Goal: Information Seeking & Learning: Find specific fact

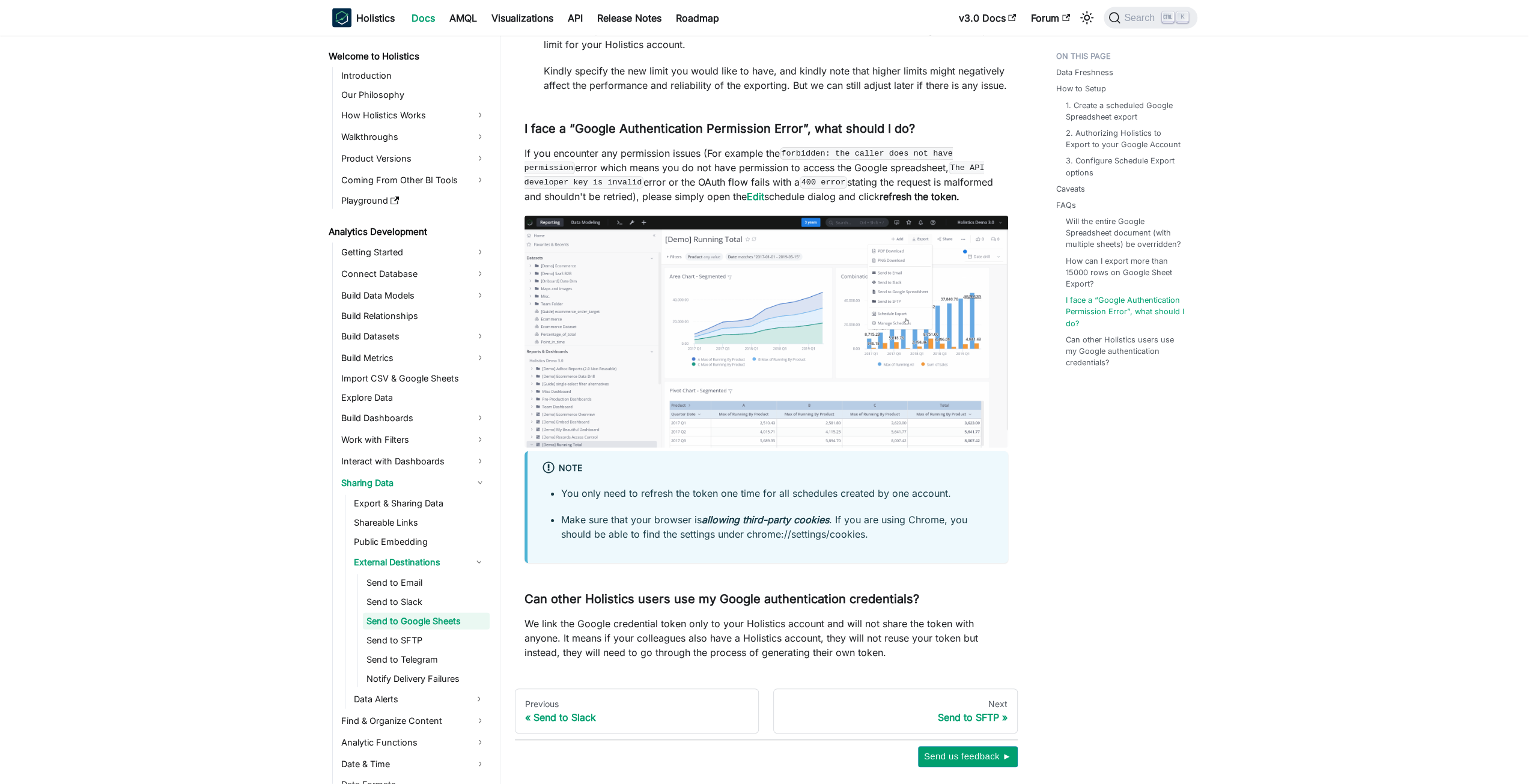
scroll to position [2739, 0]
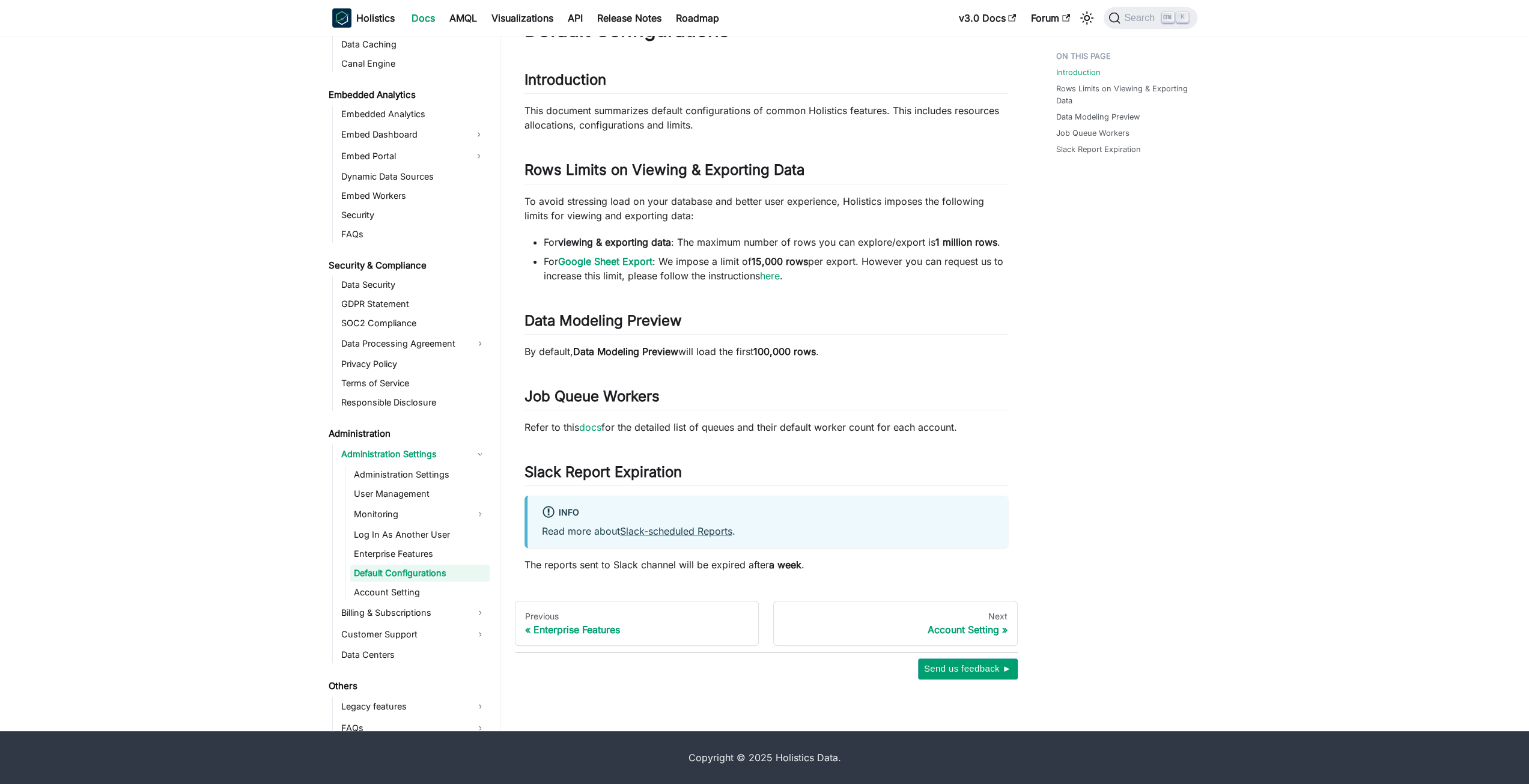
click at [681, 238] on li "For viewing & exporting data : The maximum number of rows you can explore/expor…" at bounding box center [775, 242] width 464 height 14
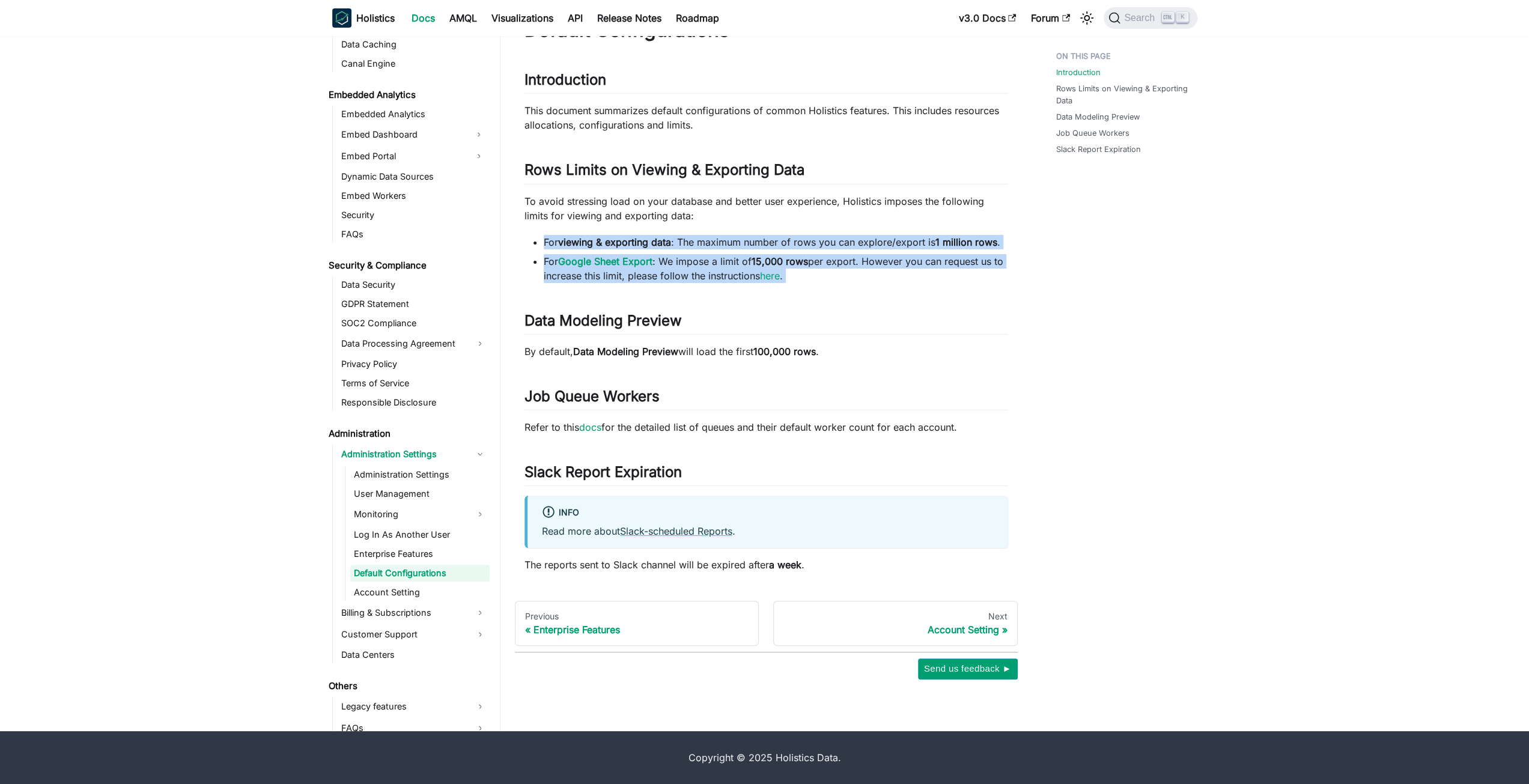
drag, startPoint x: 681, startPoint y: 238, endPoint x: 691, endPoint y: 256, distance: 20.6
click at [691, 256] on ul "For viewing & exporting data : The maximum number of rows you can explore/expor…" at bounding box center [766, 259] width 484 height 48
click at [691, 256] on li "For Google Sheet Export : We impose a limit of 15,000 rows per export. However …" at bounding box center [775, 268] width 464 height 29
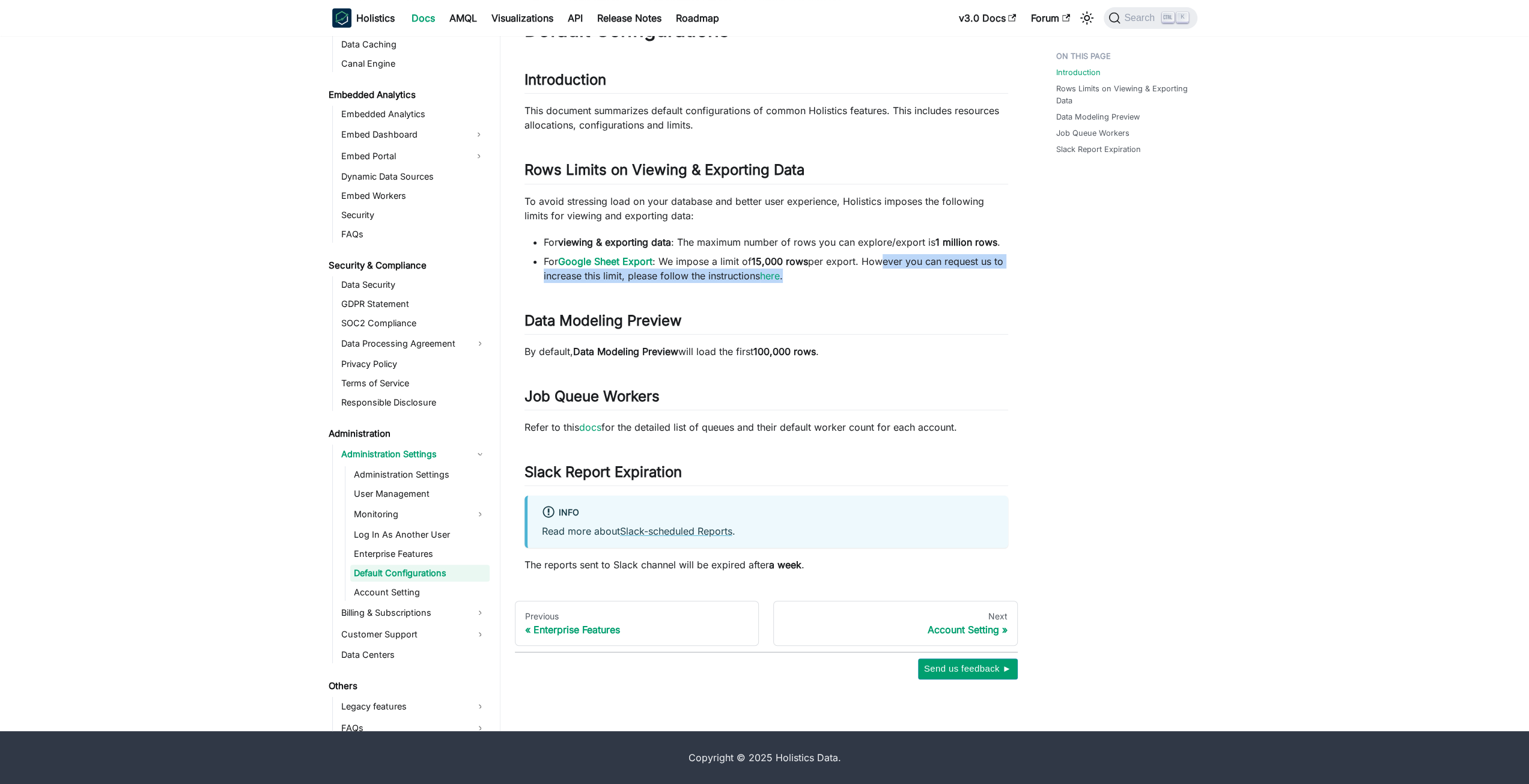
drag, startPoint x: 812, startPoint y: 279, endPoint x: 877, endPoint y: 265, distance: 66.5
click at [877, 265] on li "For Google Sheet Export : We impose a limit of 15,000 rows per export. However …" at bounding box center [775, 268] width 464 height 29
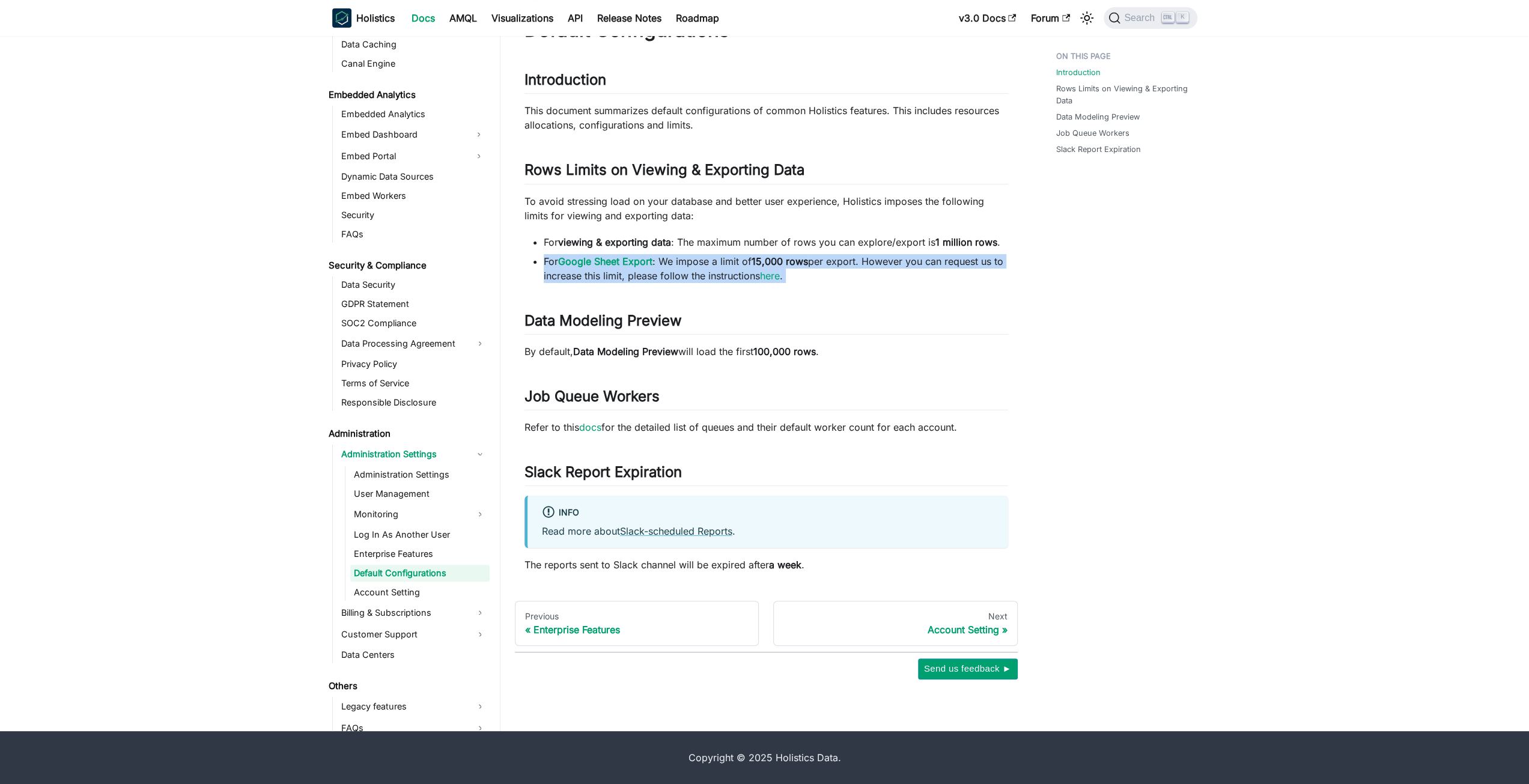
click at [846, 274] on li "For Google Sheet Export : We impose a limit of 15,000 rows per export. However …" at bounding box center [775, 268] width 464 height 29
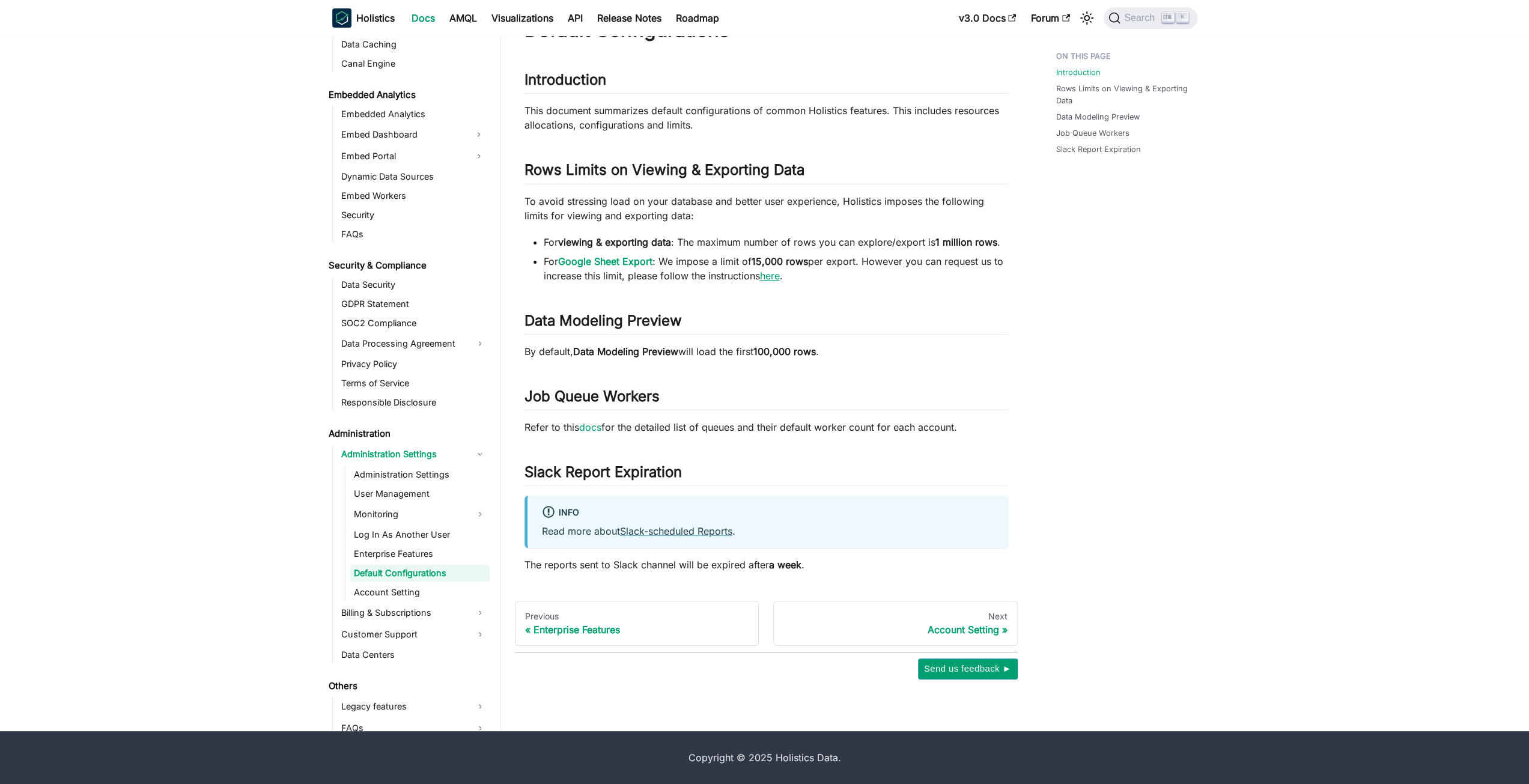
click at [776, 270] on link "here" at bounding box center [769, 275] width 20 height 12
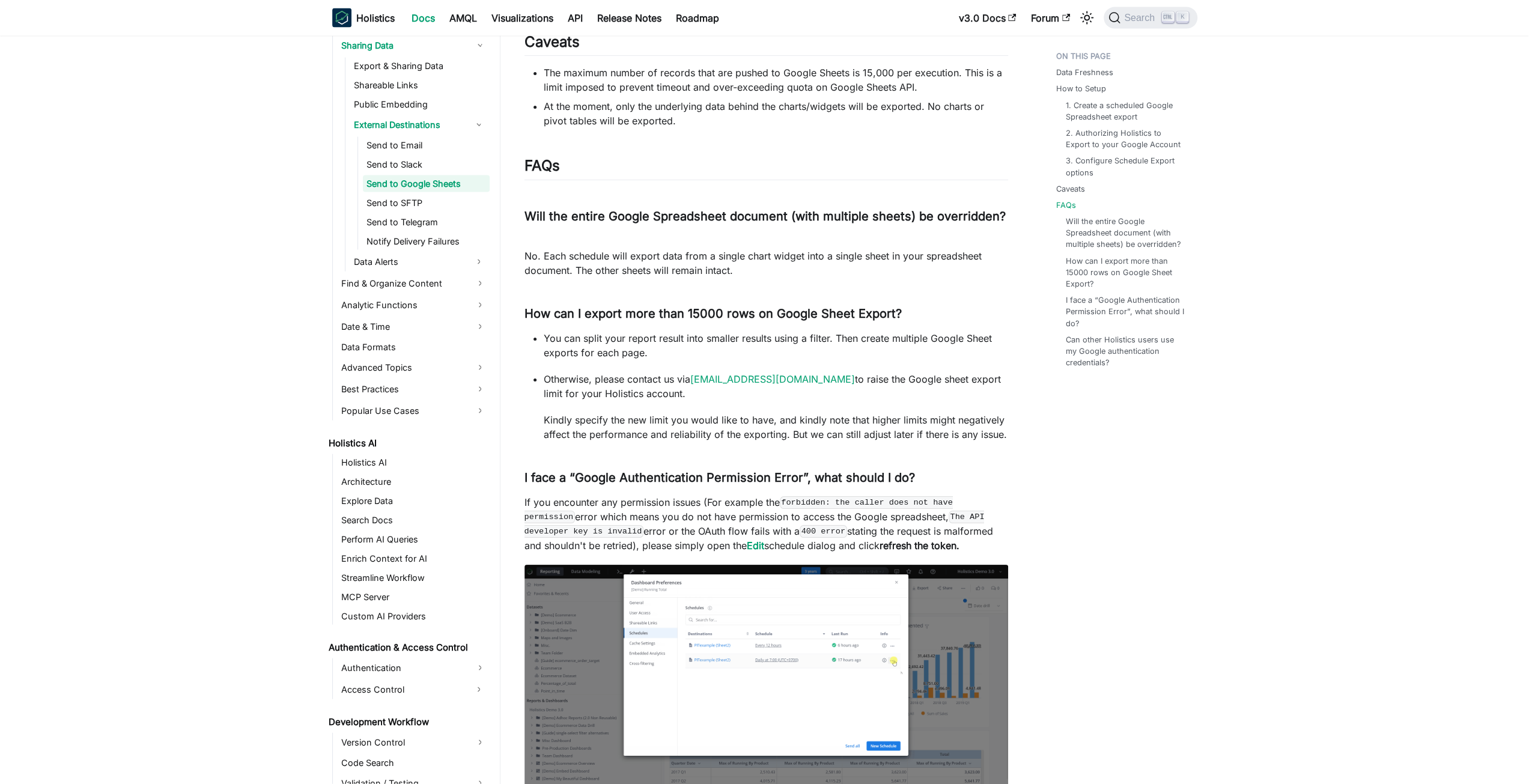
scroll to position [437, 0]
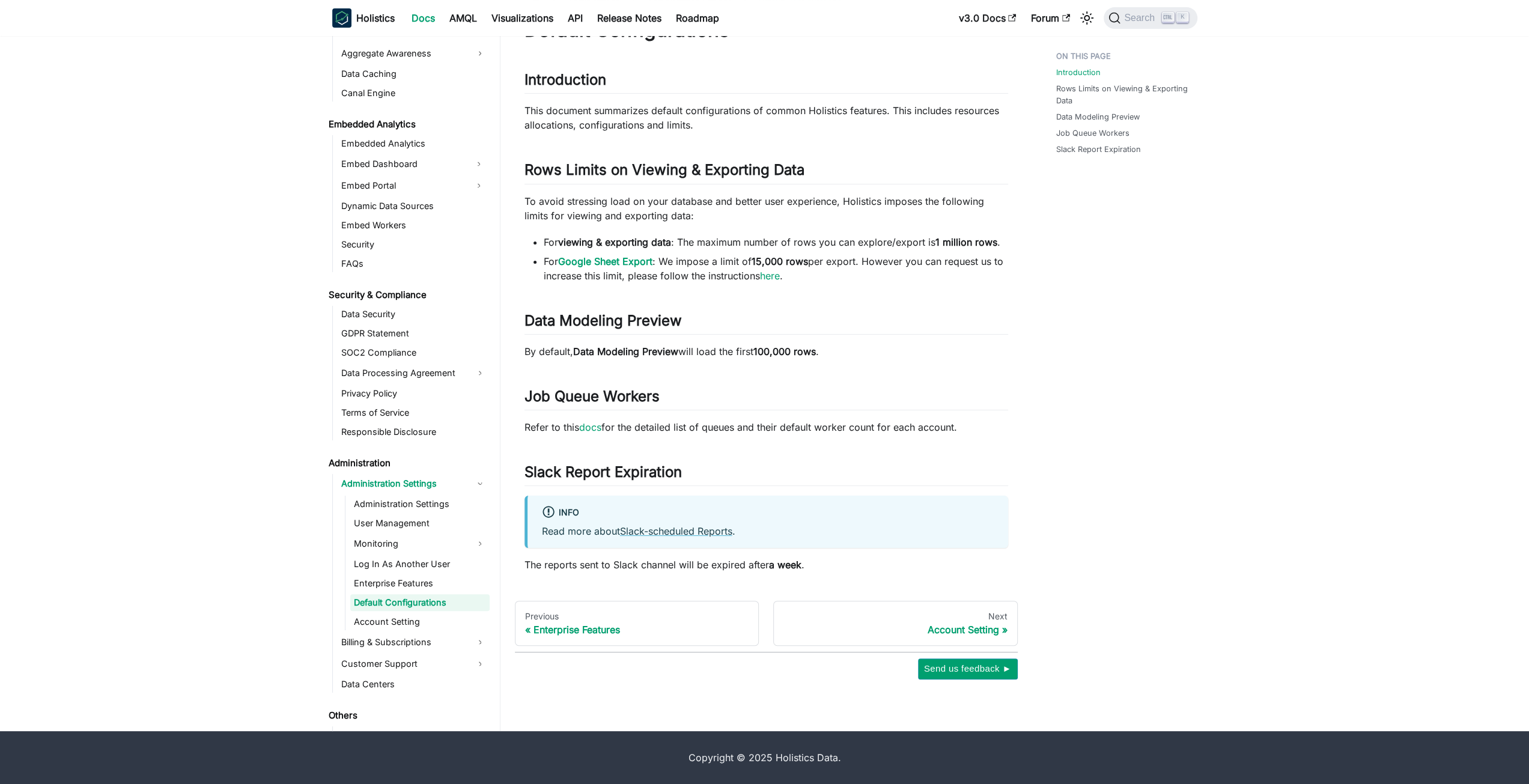
scroll to position [1367, 0]
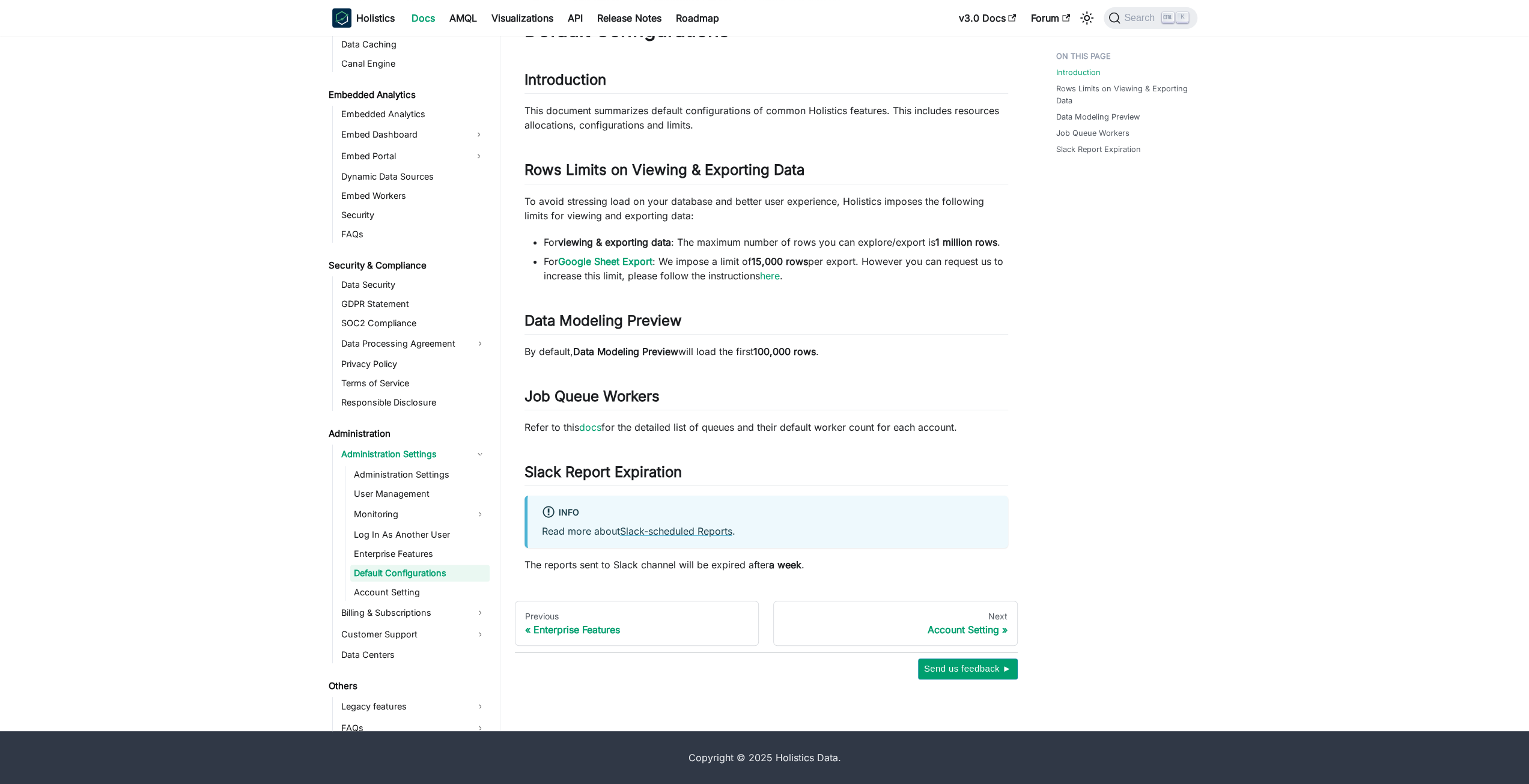
click at [194, 351] on aside "Welcome to Holistics Introduction Our Philosophy How Holistics Works Walkthroug…" at bounding box center [250, 339] width 500 height 784
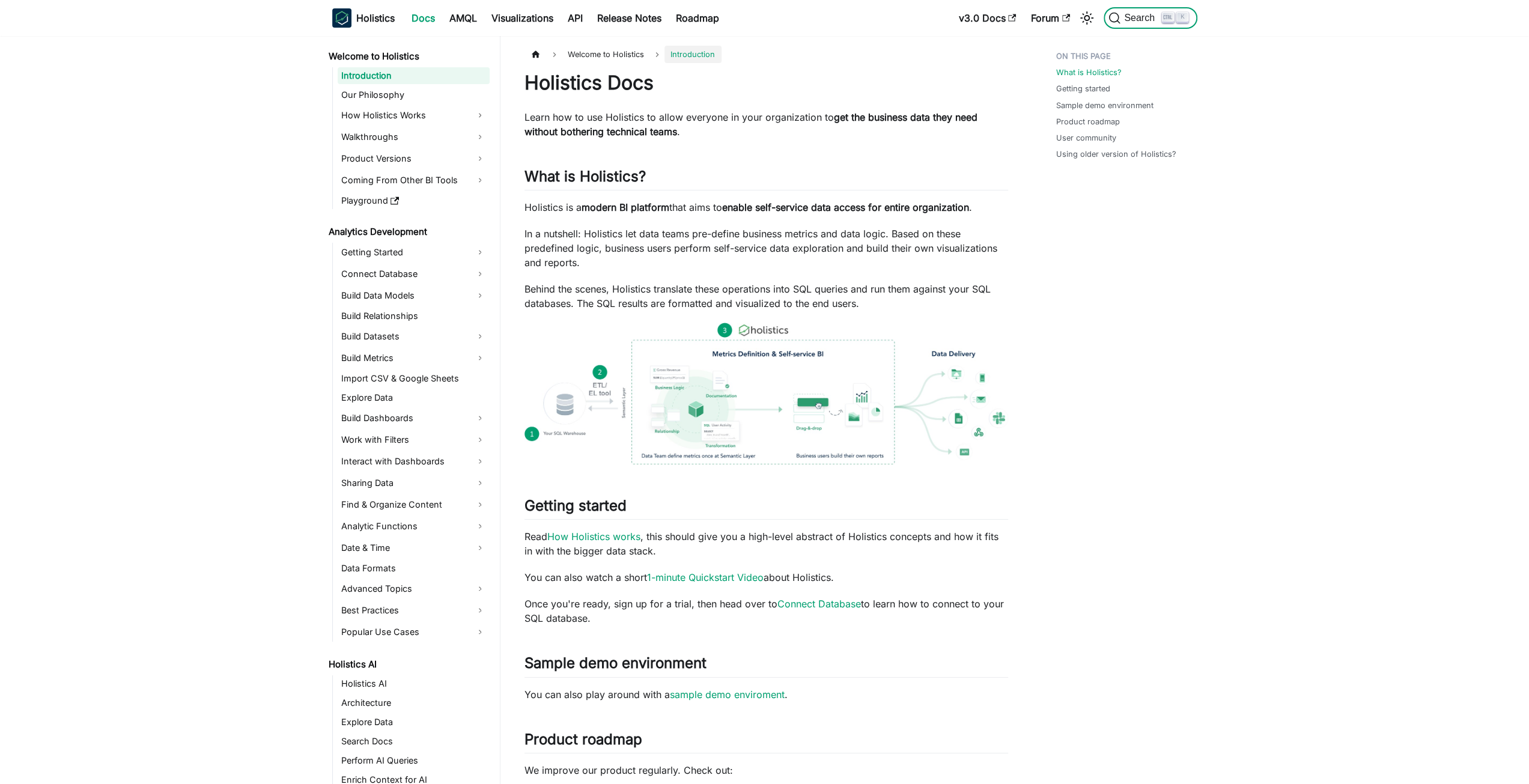
click at [1130, 22] on span "Search" at bounding box center [1141, 18] width 42 height 11
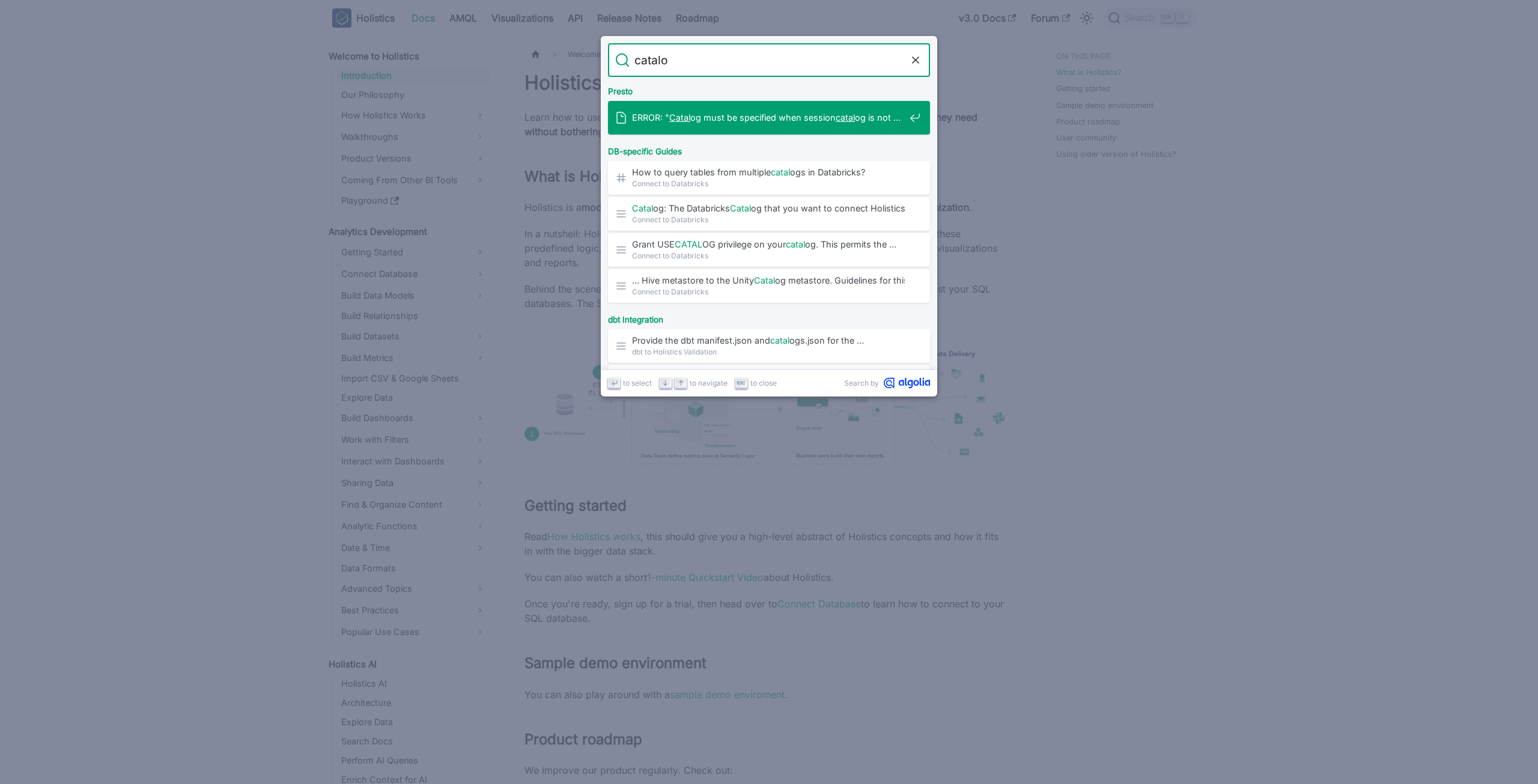
type input "catalog"
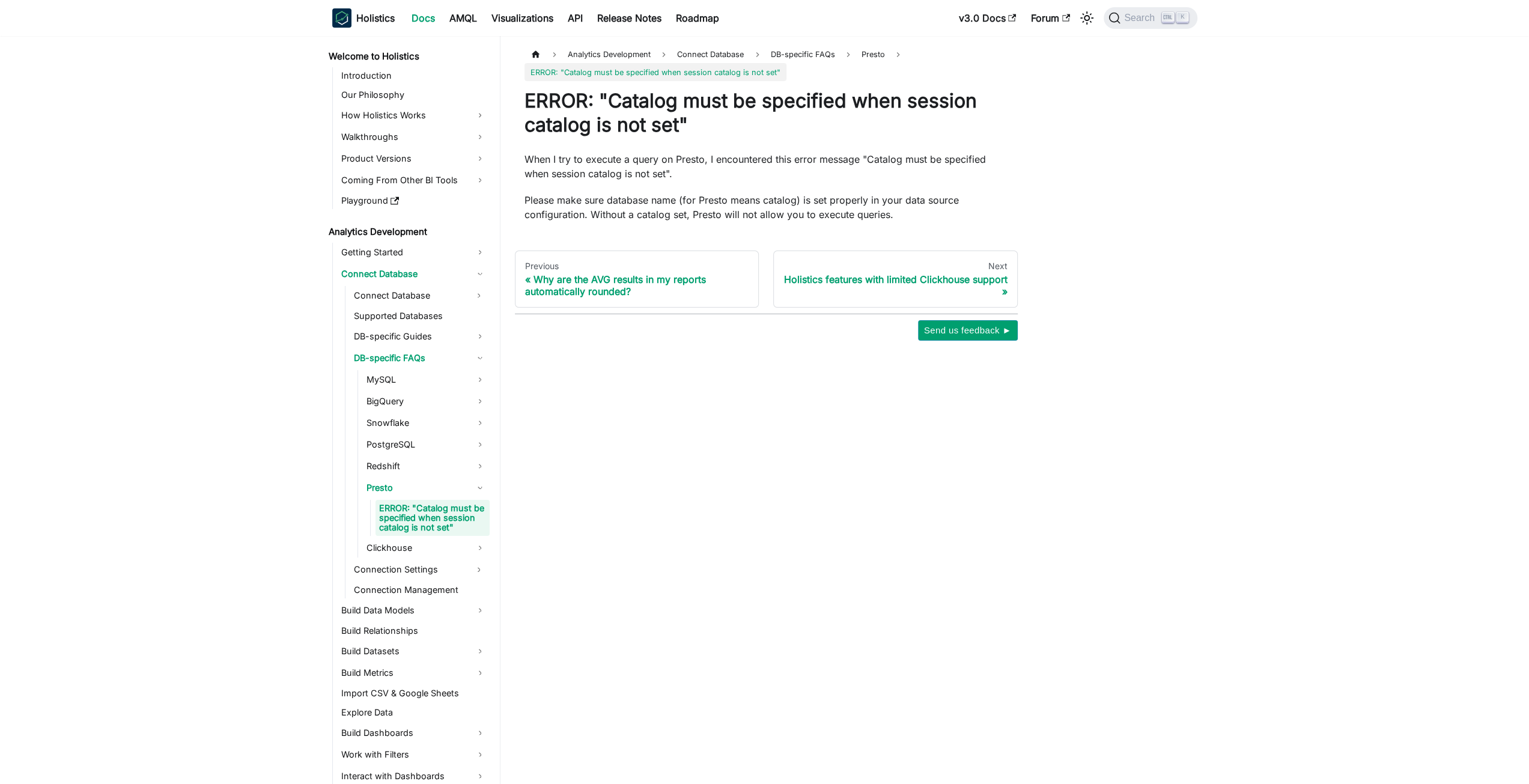
click at [702, 172] on p "When I try to execute a query on Presto, I encountered this error message "Cata…" at bounding box center [766, 166] width 484 height 29
drag, startPoint x: 702, startPoint y: 172, endPoint x: 710, endPoint y: 168, distance: 8.9
click at [710, 168] on p "When I try to execute a query on Presto, I encountered this error message "Cata…" at bounding box center [766, 166] width 484 height 29
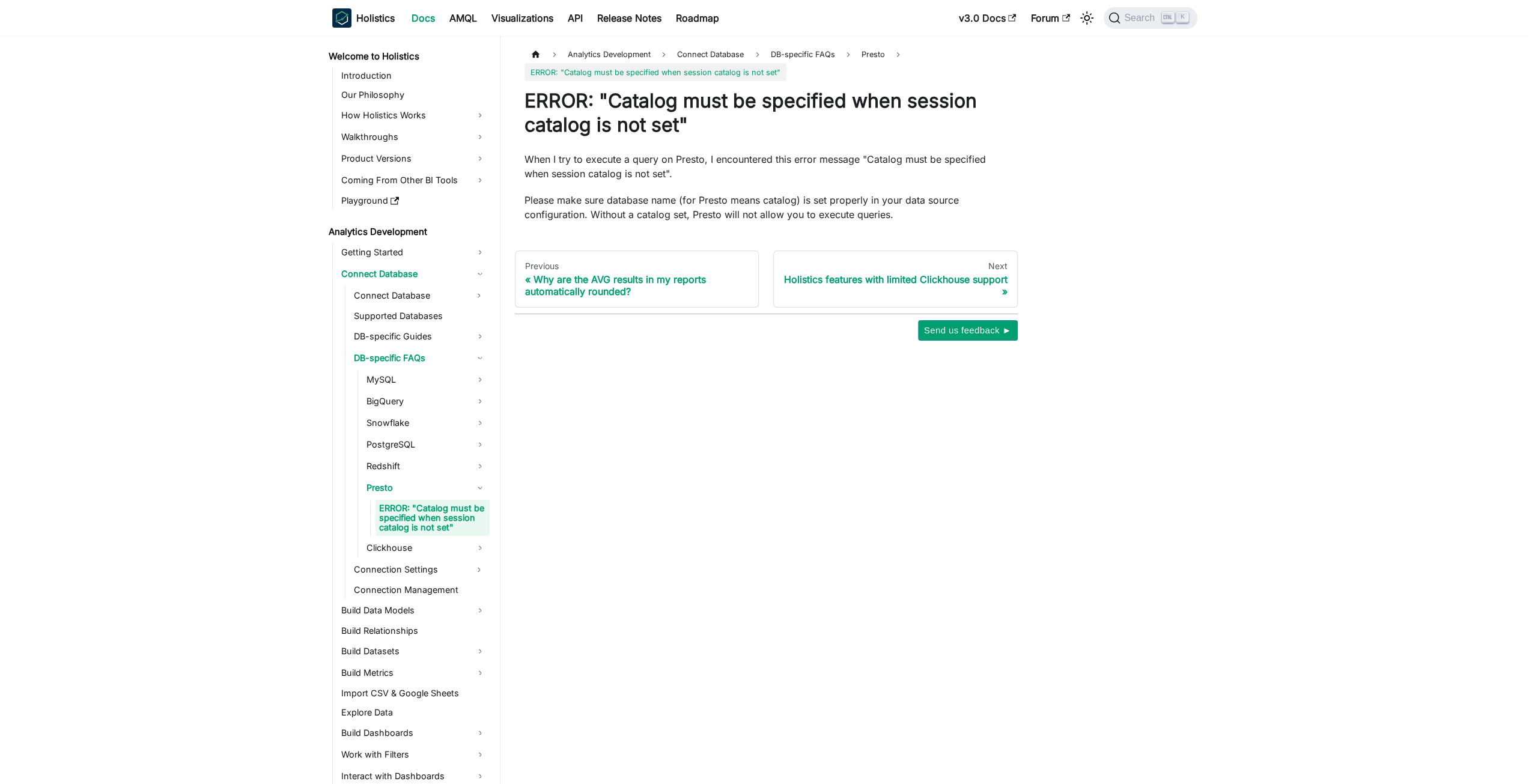
click at [2, 335] on aside "Welcome to Holistics Introduction Our Philosophy How Holistics Works Walkthroug…" at bounding box center [250, 392] width 500 height 784
click at [547, 211] on p "Please make sure database name (for Presto means catalog) is set properly in yo…" at bounding box center [766, 207] width 484 height 29
click at [721, 181] on div "ERROR: "Catalog must be specified when session catalog is not set" When I try t…" at bounding box center [766, 154] width 484 height 132
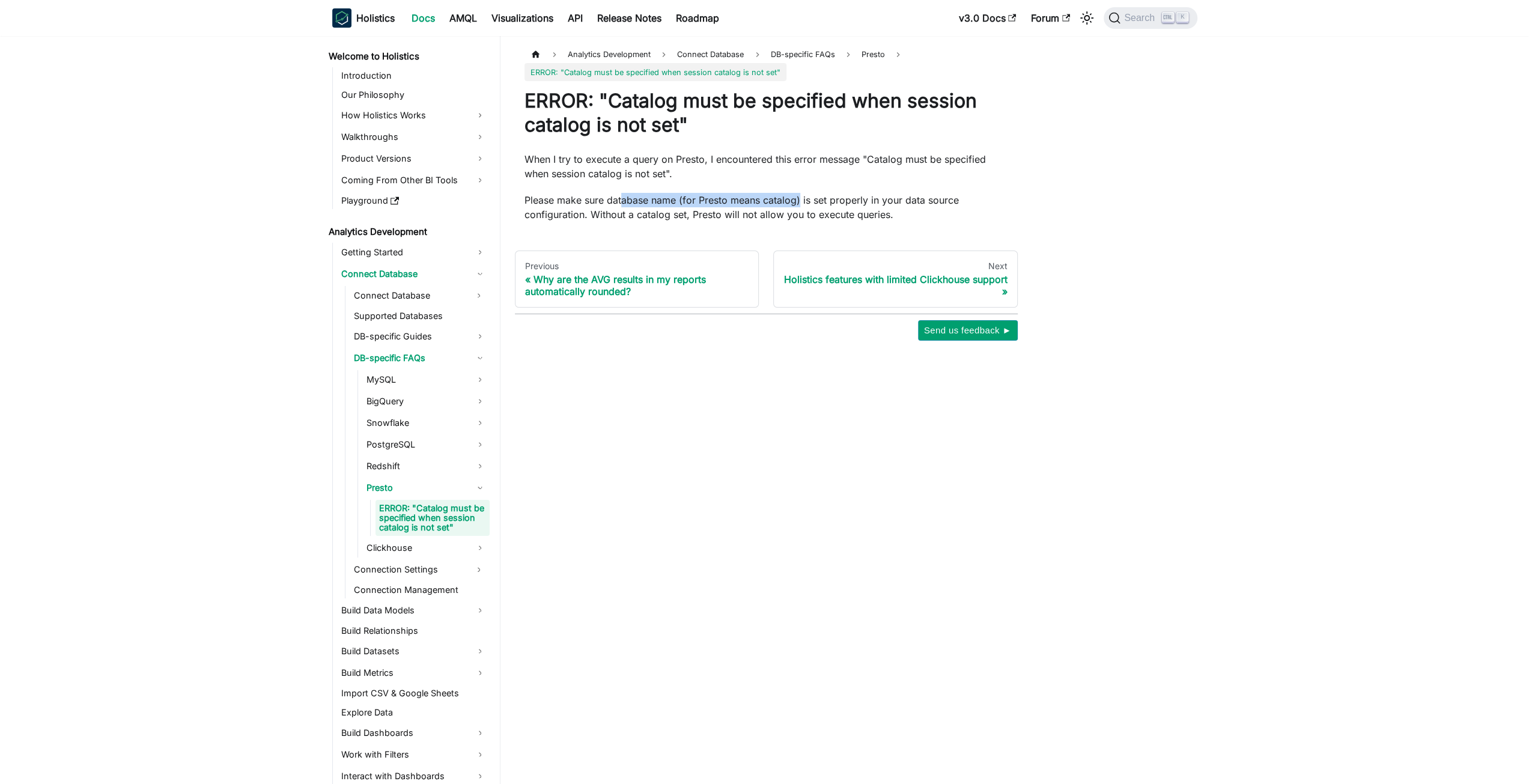
drag, startPoint x: 800, startPoint y: 197, endPoint x: 623, endPoint y: 194, distance: 177.0
click at [623, 194] on p "Please make sure database name (for Presto means catalog) is set properly in yo…" at bounding box center [766, 207] width 484 height 29
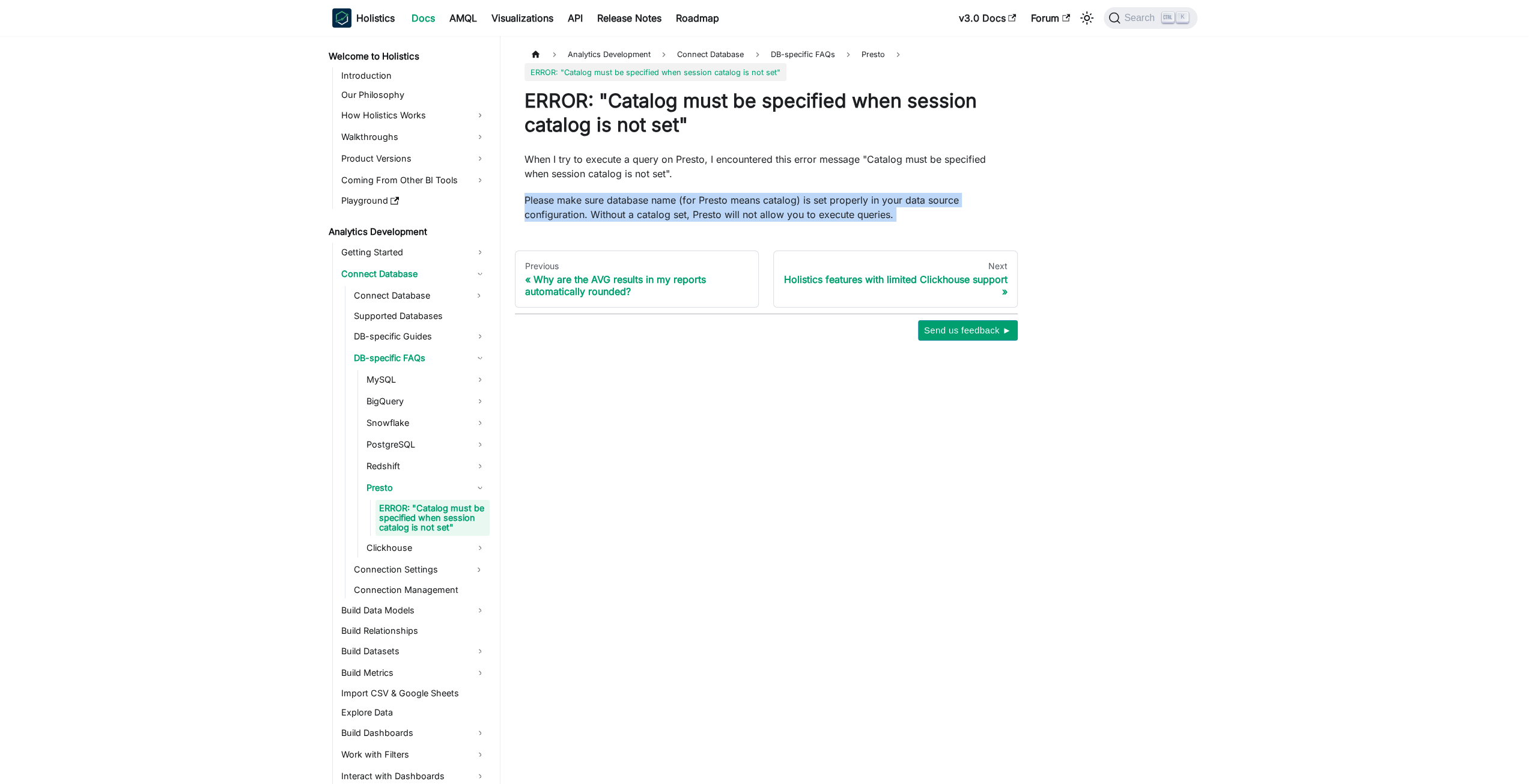
click at [623, 194] on p "Please make sure database name (for Presto means catalog) is set properly in yo…" at bounding box center [766, 207] width 484 height 29
drag, startPoint x: 927, startPoint y: 207, endPoint x: 618, endPoint y: 211, distance: 309.0
click at [618, 211] on p "Please make sure database name (for Presto means catalog) is set properly in yo…" at bounding box center [766, 207] width 484 height 29
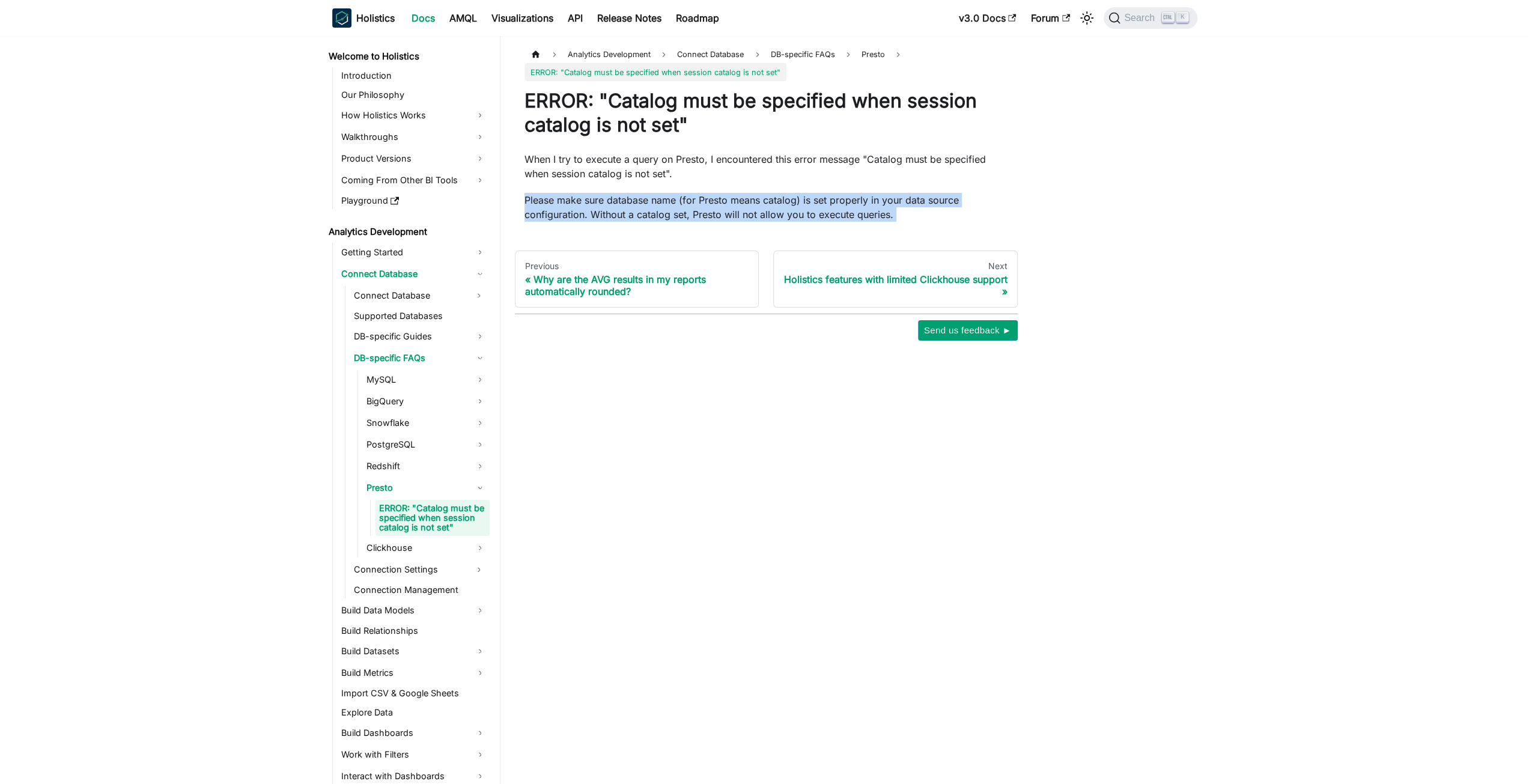
click at [618, 211] on p "Please make sure database name (for Presto means catalog) is set properly in yo…" at bounding box center [766, 207] width 484 height 29
click at [641, 216] on p "Please make sure database name (for Presto means catalog) is set properly in yo…" at bounding box center [766, 207] width 484 height 29
click at [641, 216] on p "Please make sure database name (for Presto means catalog) is set properly in yo…" at bounding box center [766, 207] width 484 height 29
click at [703, 215] on p "Please make sure database name (for Presto means catalog) is set properly in yo…" at bounding box center [766, 207] width 484 height 29
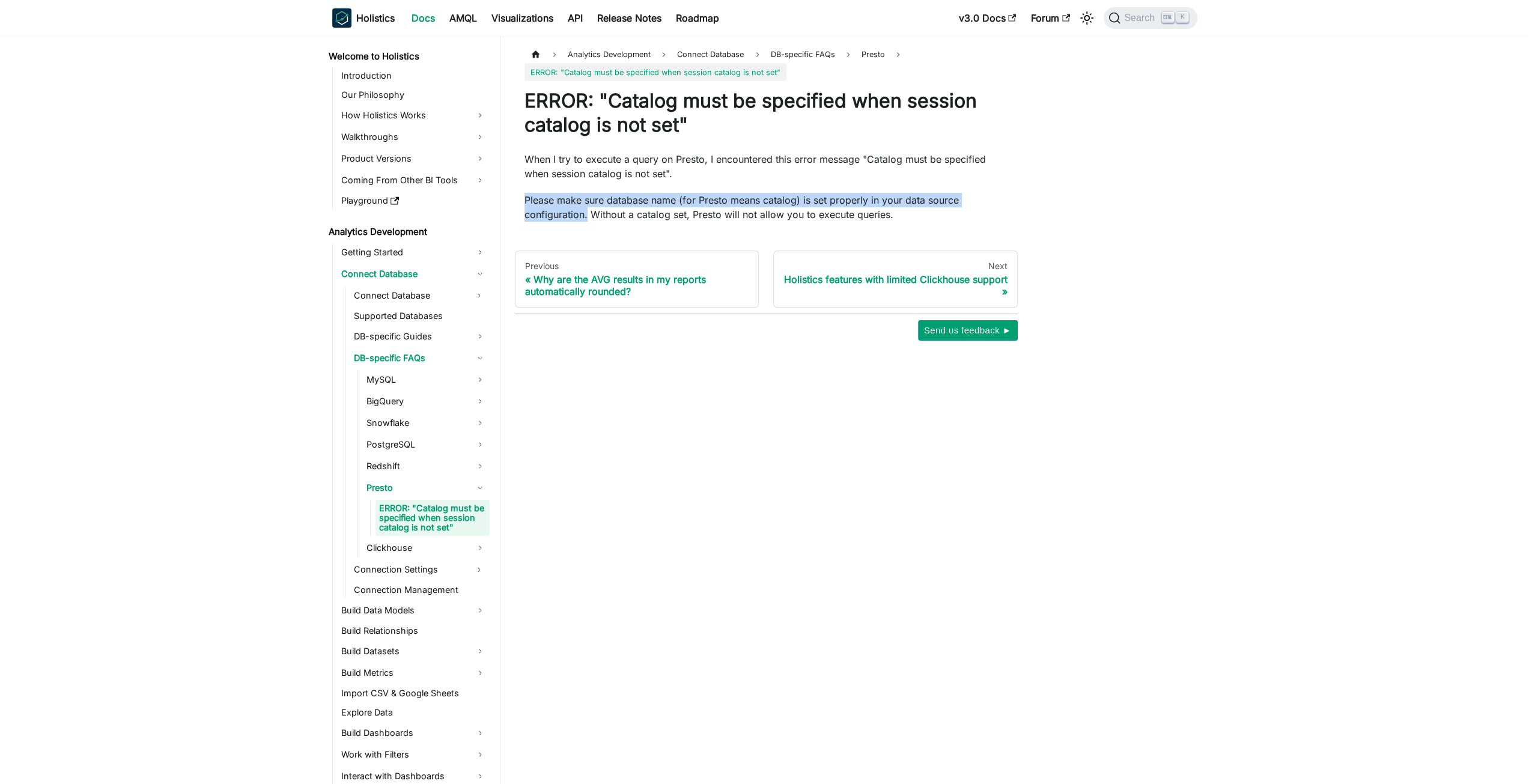
drag, startPoint x: 587, startPoint y: 212, endPoint x: 523, endPoint y: 198, distance: 65.5
click at [523, 198] on article "Analytics Development Connect Database DB-specific FAQs Presto ERROR: "Catalog …" at bounding box center [766, 133] width 503 height 176
drag, startPoint x: 523, startPoint y: 198, endPoint x: 887, endPoint y: 216, distance: 364.4
click at [887, 216] on article "Analytics Development Connect Database DB-specific FAQs Presto ERROR: "Catalog …" at bounding box center [766, 133] width 503 height 176
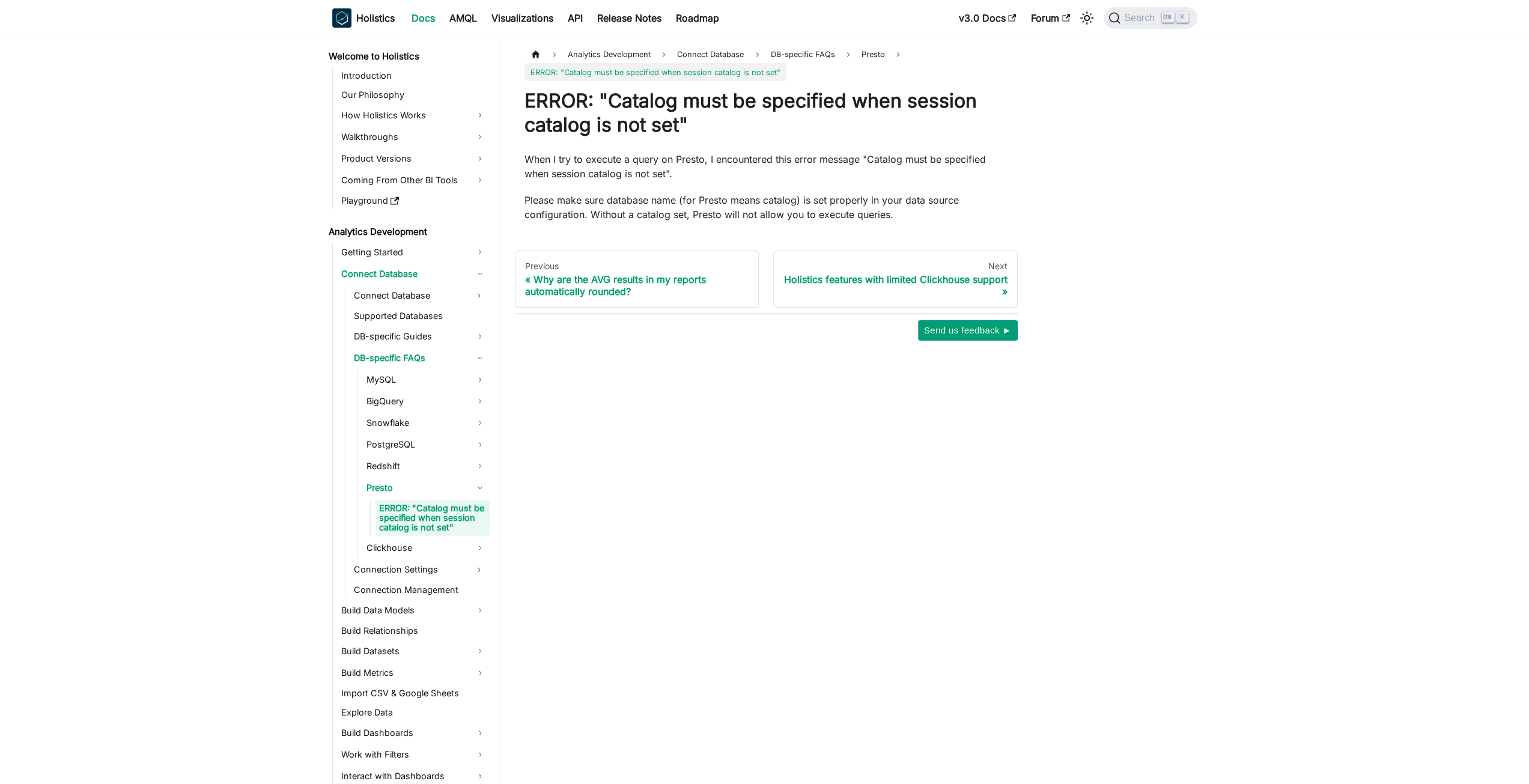
click at [756, 151] on div "ERROR: "Catalog must be specified when session catalog is not set" When I try t…" at bounding box center [766, 154] width 484 height 132
click at [737, 172] on p "When I try to execute a query on Presto, I encountered this error message "Cata…" at bounding box center [766, 166] width 484 height 29
click at [749, 173] on p "When I try to execute a query on Presto, I encountered this error message "Cata…" at bounding box center [766, 166] width 484 height 29
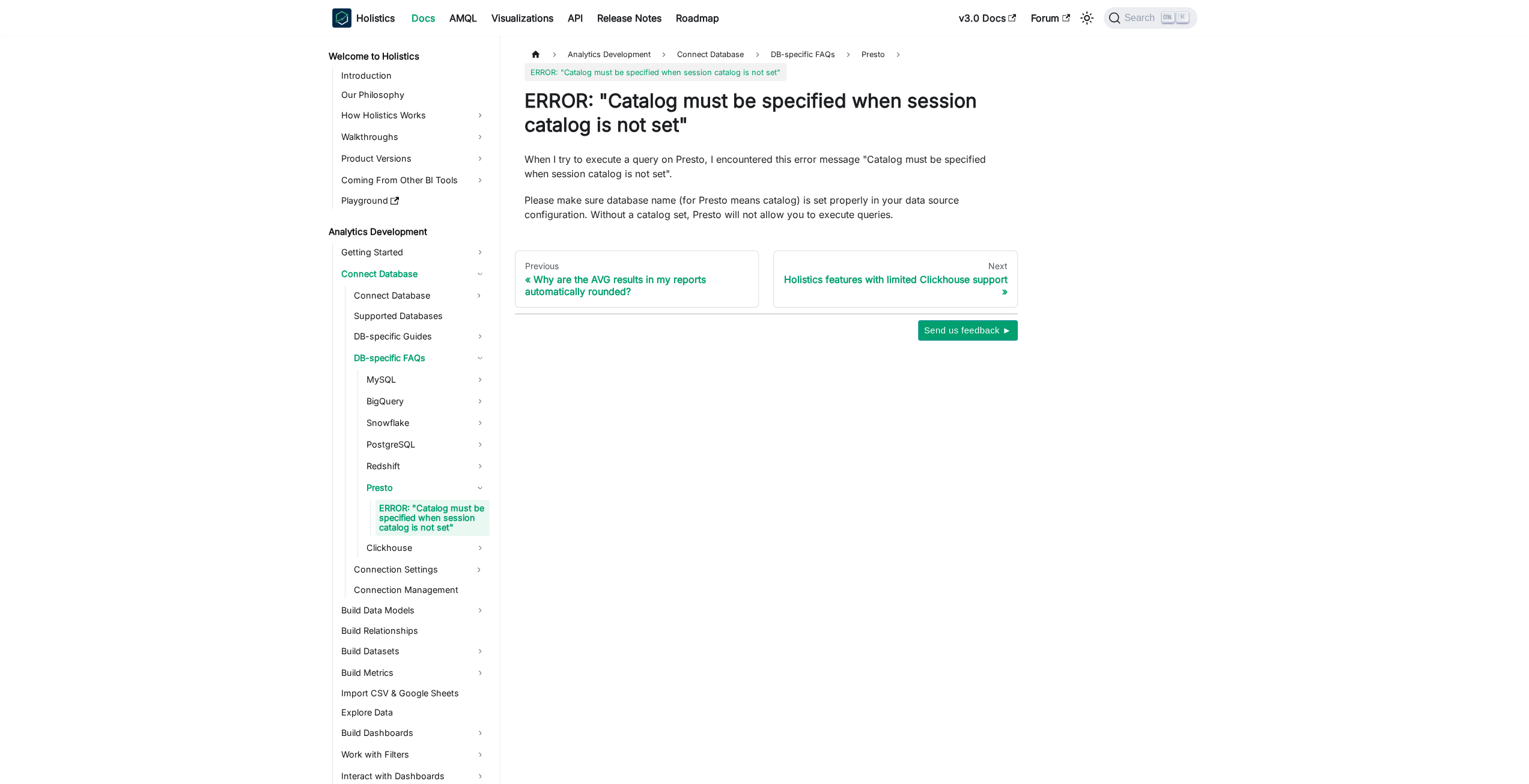
click at [789, 183] on div "ERROR: "Catalog must be specified when session catalog is not set" When I try t…" at bounding box center [766, 154] width 484 height 132
click at [793, 188] on div "ERROR: "Catalog must be specified when session catalog is not set" When I try t…" at bounding box center [766, 154] width 484 height 132
click at [899, 503] on div "Analytics Development Connect Database DB-specific FAQs Presto ERROR: "Catalog …" at bounding box center [855, 410] width 709 height 748
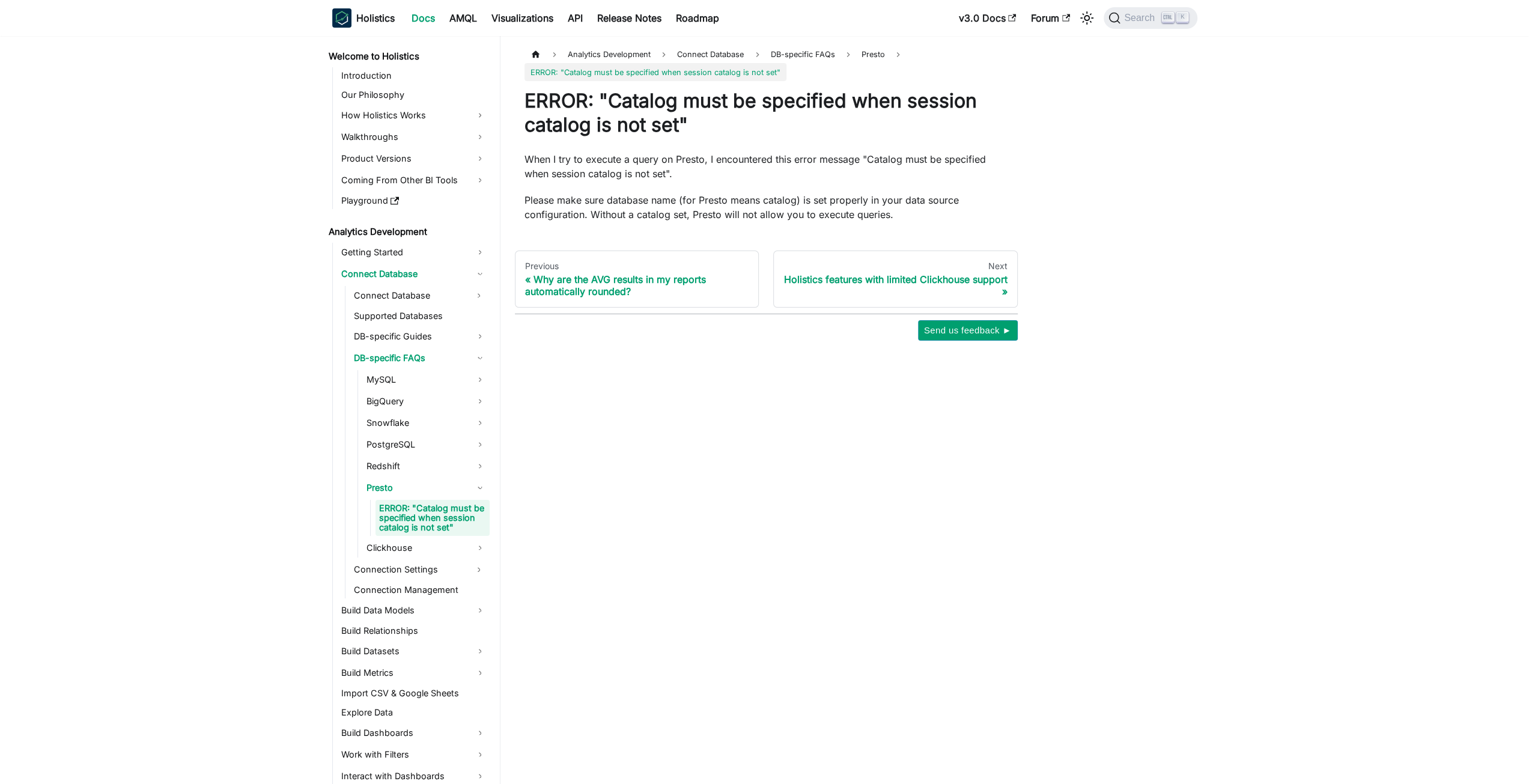
click at [749, 220] on p "Please make sure database name (for Presto means catalog) is set properly in yo…" at bounding box center [766, 207] width 484 height 29
click at [813, 574] on div "Analytics Development Connect Database DB-specific FAQs Presto ERROR: "Catalog …" at bounding box center [855, 410] width 709 height 748
click at [717, 183] on div "ERROR: "Catalog must be specified when session catalog is not set" When I try t…" at bounding box center [766, 154] width 484 height 132
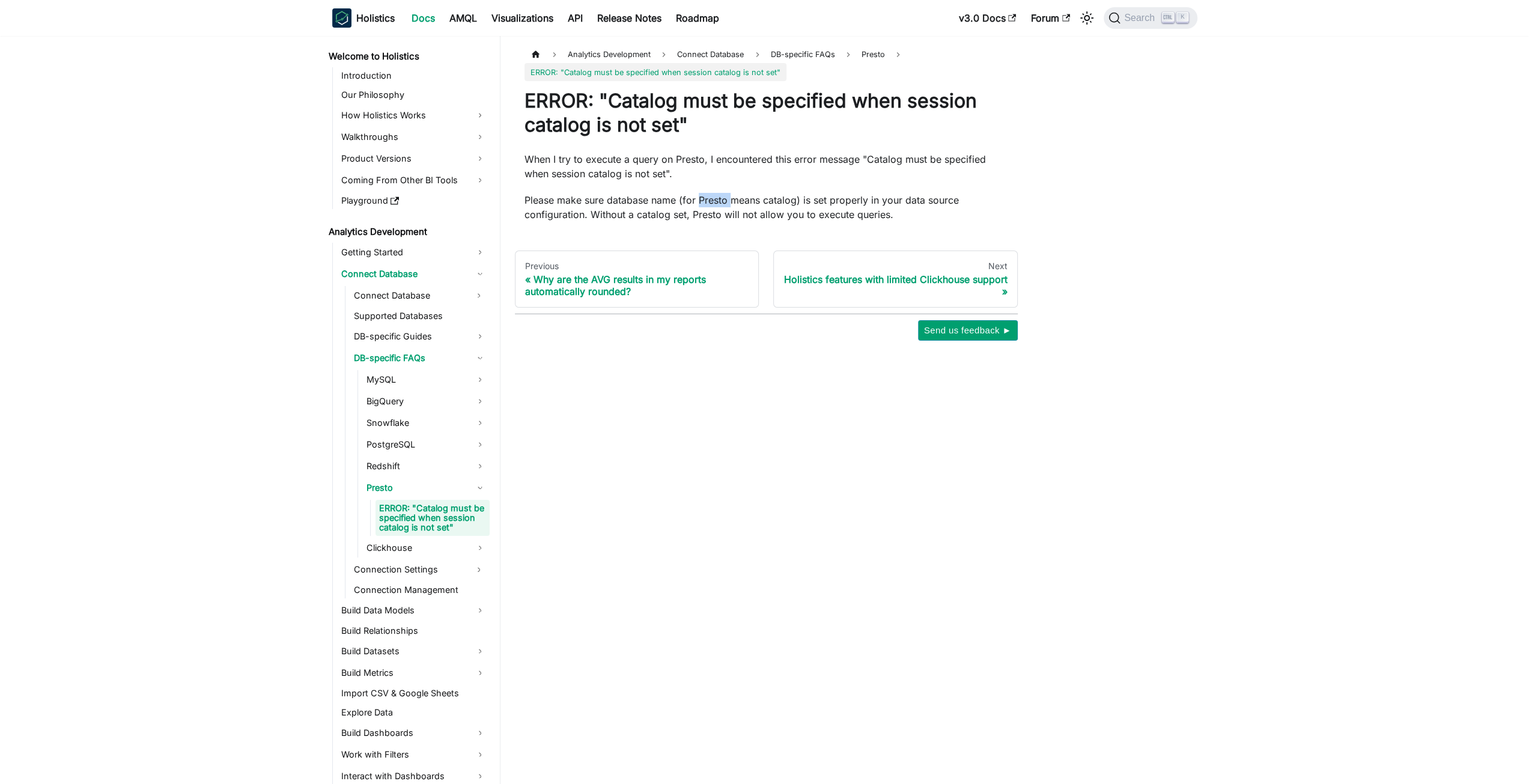
click at [717, 183] on div "ERROR: "Catalog must be specified when session catalog is not set" When I try t…" at bounding box center [766, 154] width 484 height 132
drag, startPoint x: 717, startPoint y: 183, endPoint x: 732, endPoint y: 197, distance: 20.5
click at [732, 197] on div "ERROR: "Catalog must be specified when session catalog is not set" When I try t…" at bounding box center [766, 154] width 484 height 132
click at [732, 197] on p "Please make sure database name (for Presto means catalog) is set properly in yo…" at bounding box center [766, 207] width 484 height 29
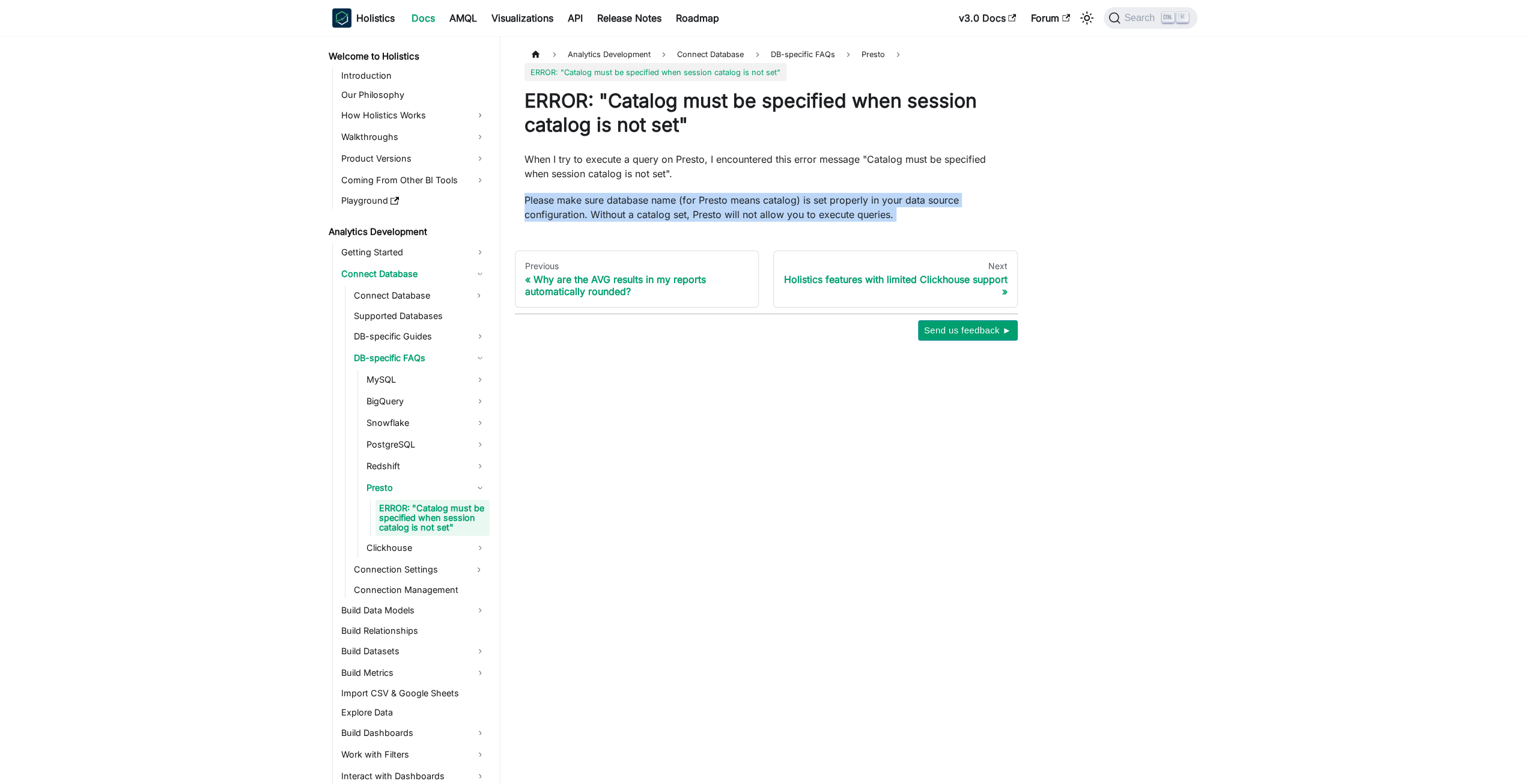
drag, startPoint x: 732, startPoint y: 197, endPoint x: 754, endPoint y: 194, distance: 22.2
click at [743, 197] on p "Please make sure database name (for Presto means catalog) is set properly in yo…" at bounding box center [766, 207] width 484 height 29
click at [754, 194] on p "Please make sure database name (for Presto means catalog) is set properly in yo…" at bounding box center [766, 207] width 484 height 29
click at [740, 191] on div "ERROR: "Catalog must be specified when session catalog is not set" When I try t…" at bounding box center [766, 154] width 484 height 132
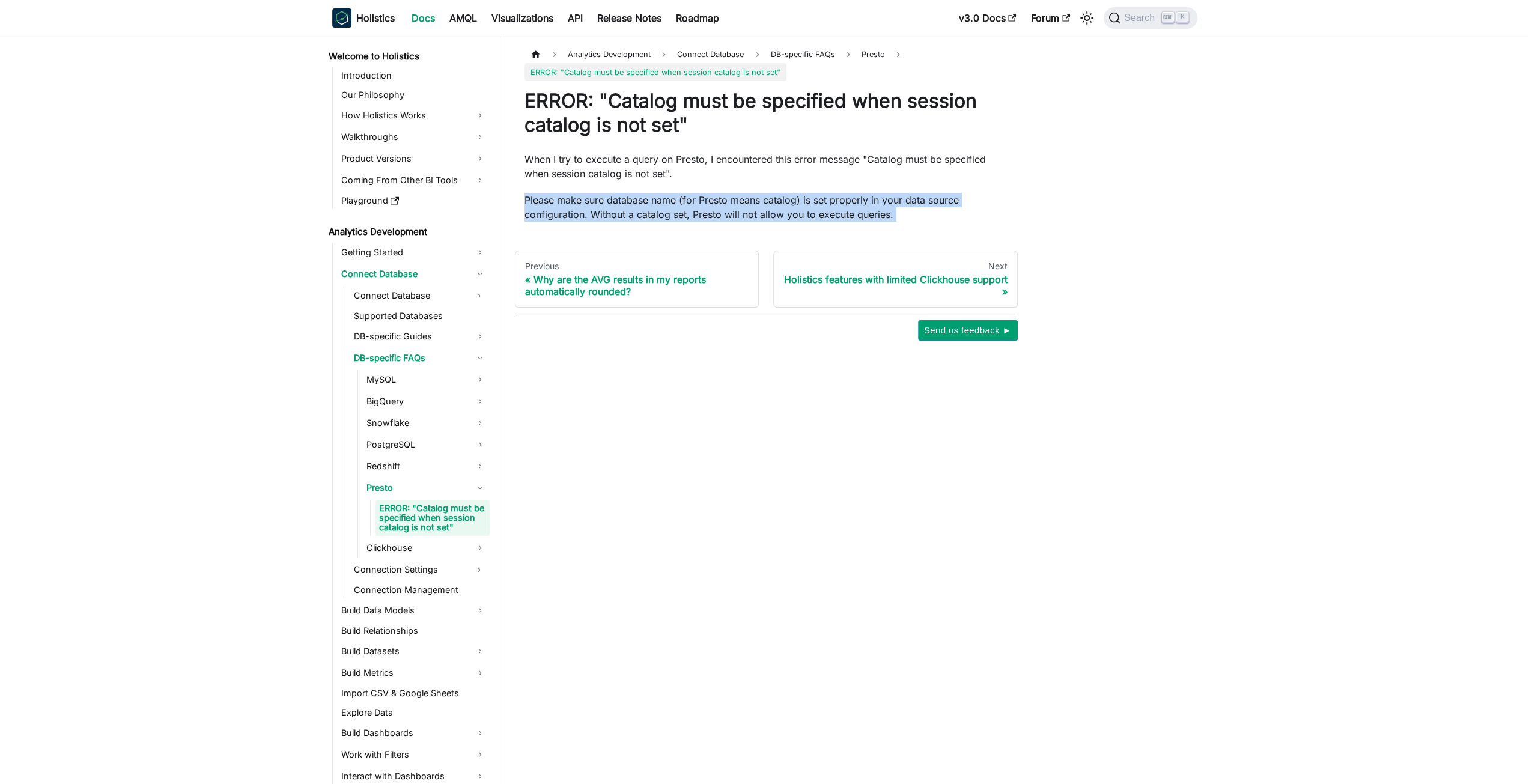
click at [740, 191] on div "ERROR: "Catalog must be specified when session catalog is not set" When I try t…" at bounding box center [766, 154] width 484 height 132
click at [759, 199] on p "Please make sure database name (for Presto means catalog) is set properly in yo…" at bounding box center [766, 207] width 484 height 29
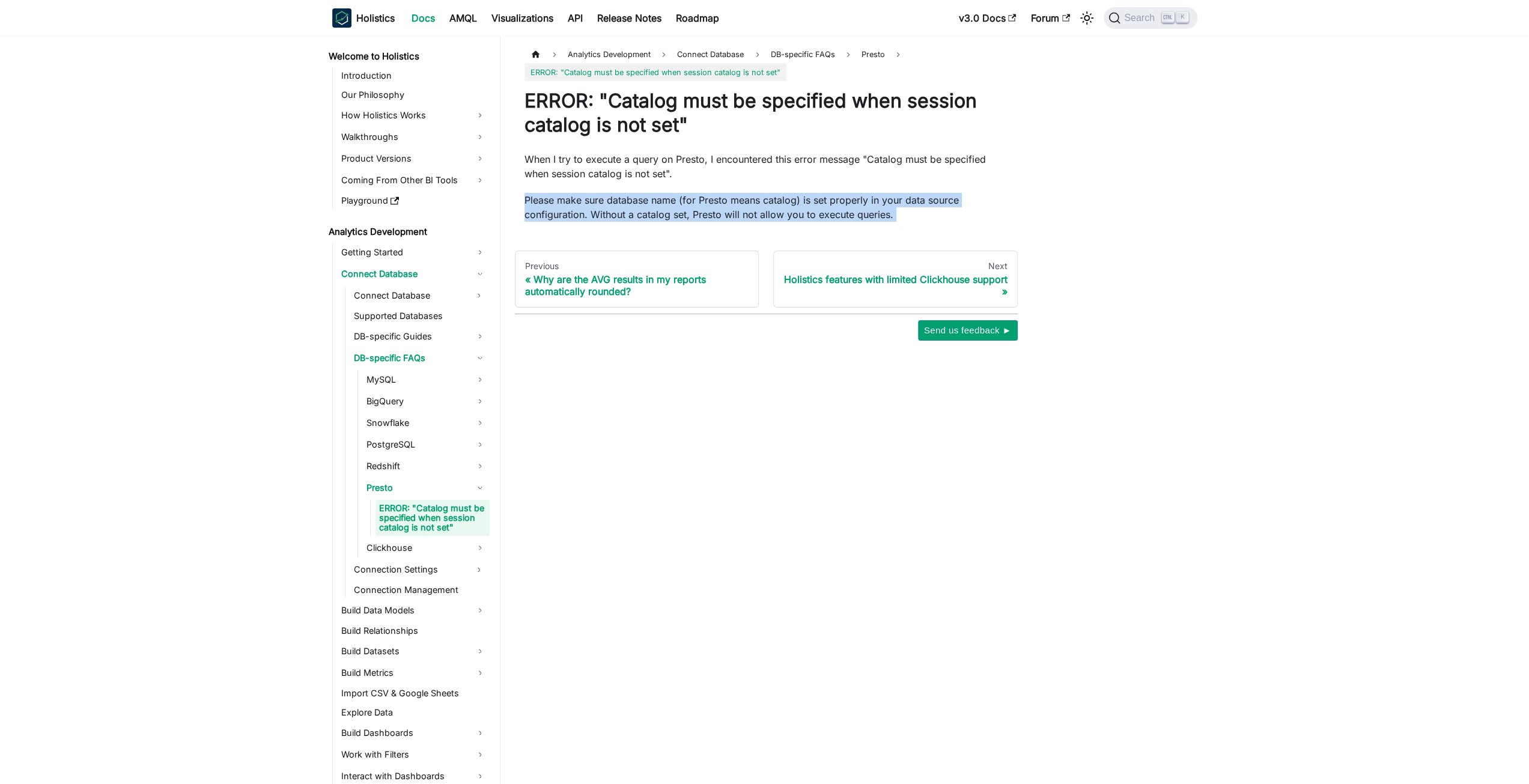
click at [842, 202] on p "Please make sure database name (for Presto means catalog) is set properly in yo…" at bounding box center [766, 207] width 484 height 29
click at [650, 199] on p "Please make sure database name (for Presto means catalog) is set properly in yo…" at bounding box center [766, 207] width 484 height 29
drag, startPoint x: 650, startPoint y: 199, endPoint x: 622, endPoint y: 204, distance: 28.4
click at [622, 204] on p "Please make sure database name (for Presto means catalog) is set properly in yo…" at bounding box center [766, 207] width 484 height 29
click at [449, 333] on link "DB-specific Guides" at bounding box center [420, 336] width 140 height 20
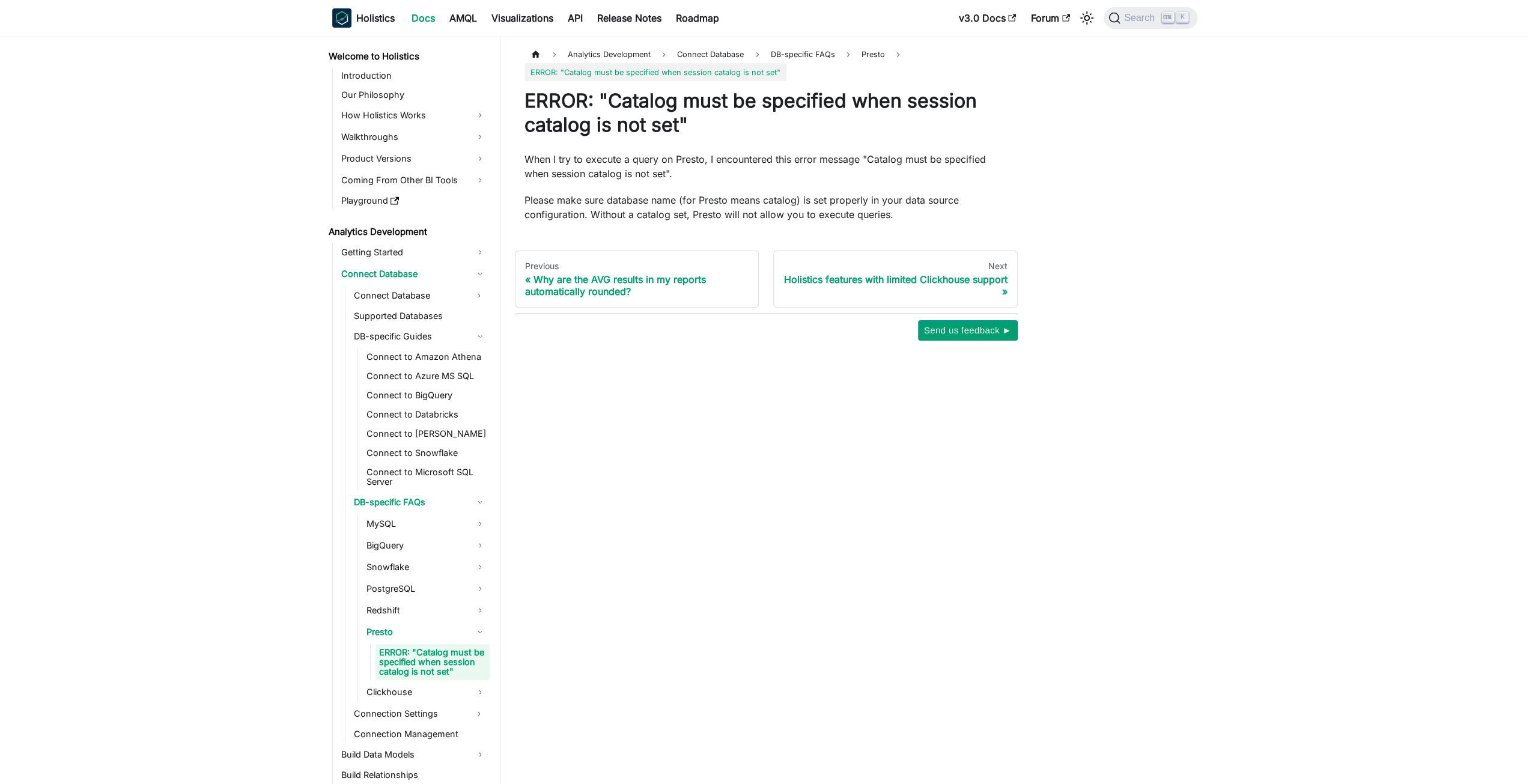
click at [711, 407] on div "Analytics Development Connect Database DB-specific FAQs Presto ERROR: "Catalog …" at bounding box center [855, 410] width 709 height 748
click at [1140, 20] on span "Search" at bounding box center [1141, 18] width 42 height 11
click at [691, 155] on p "When I try to execute a query on Presto, I encountered this error message "Cata…" at bounding box center [766, 166] width 484 height 29
copy p "Presto"
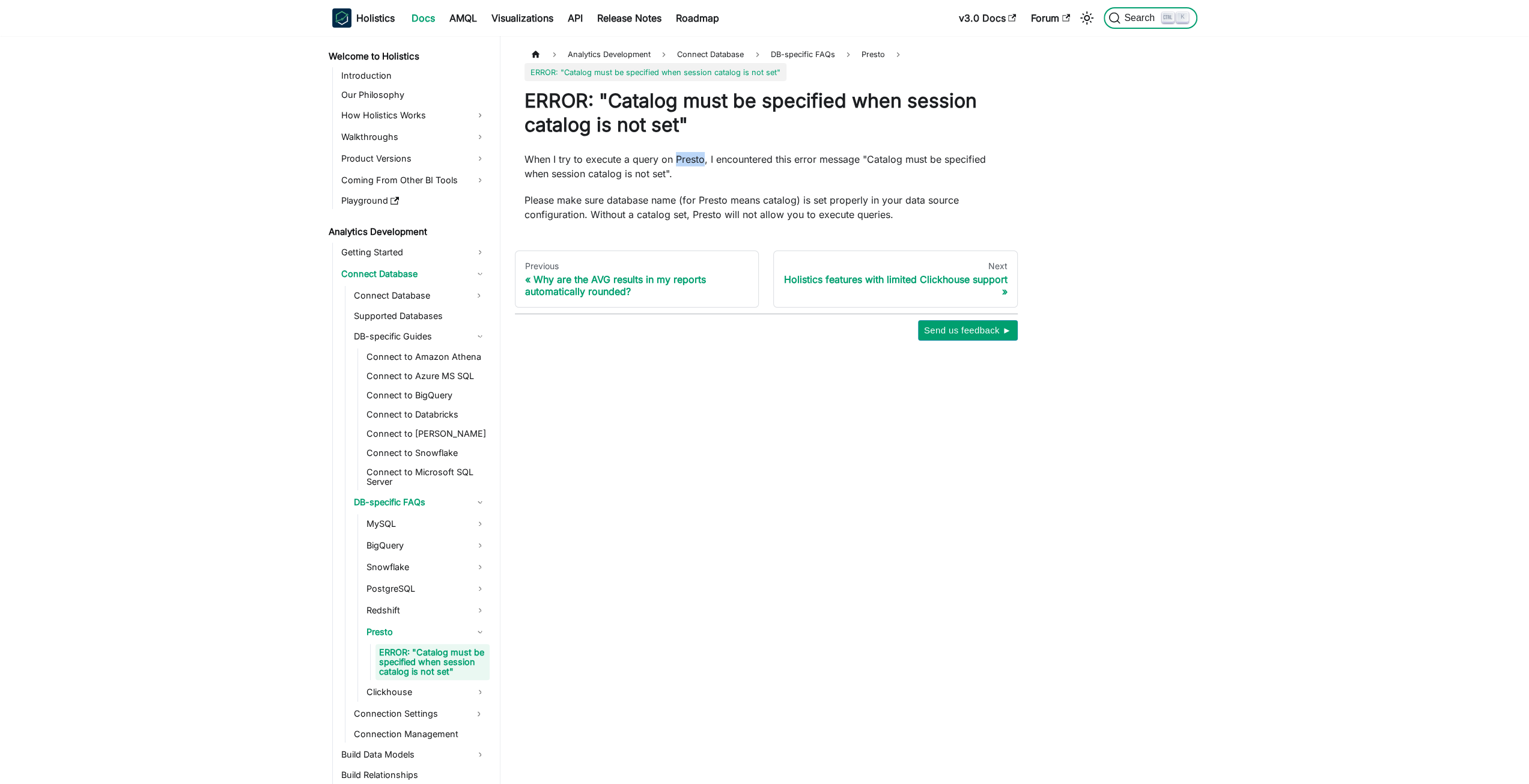
click at [1139, 9] on button "Search K" at bounding box center [1149, 18] width 93 height 22
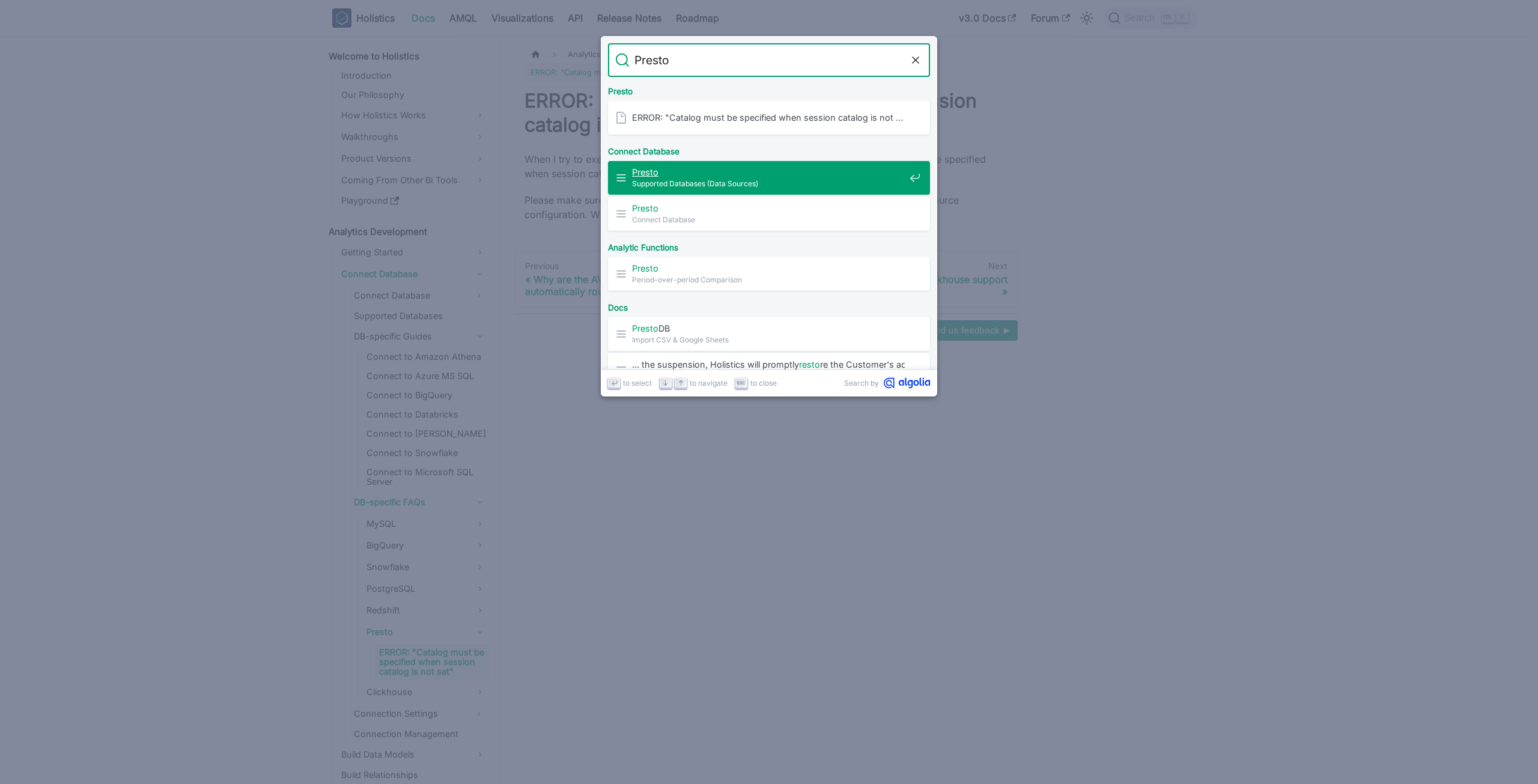
click at [809, 171] on span "Presto" at bounding box center [769, 172] width 273 height 12
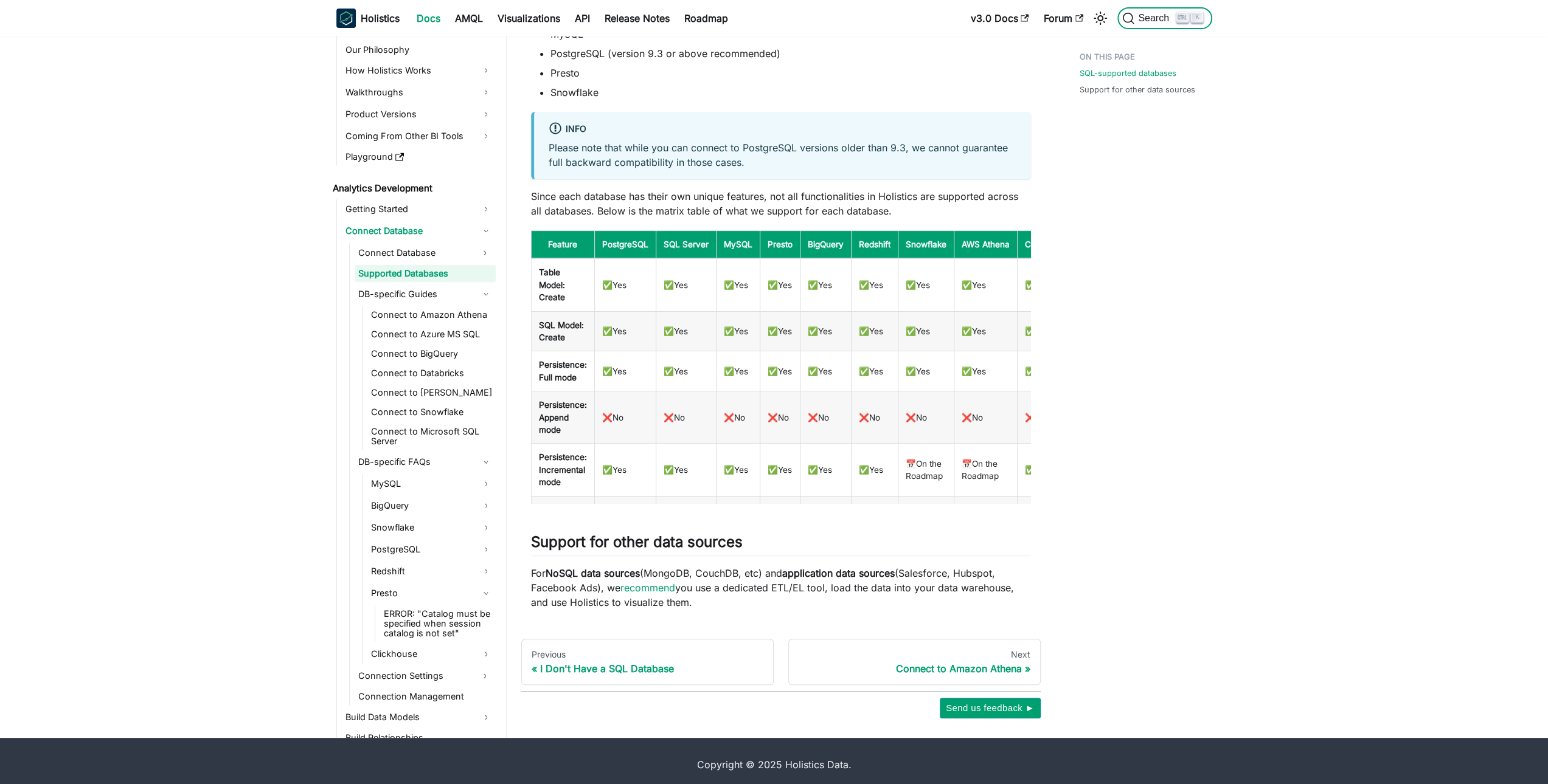
scroll to position [320, 0]
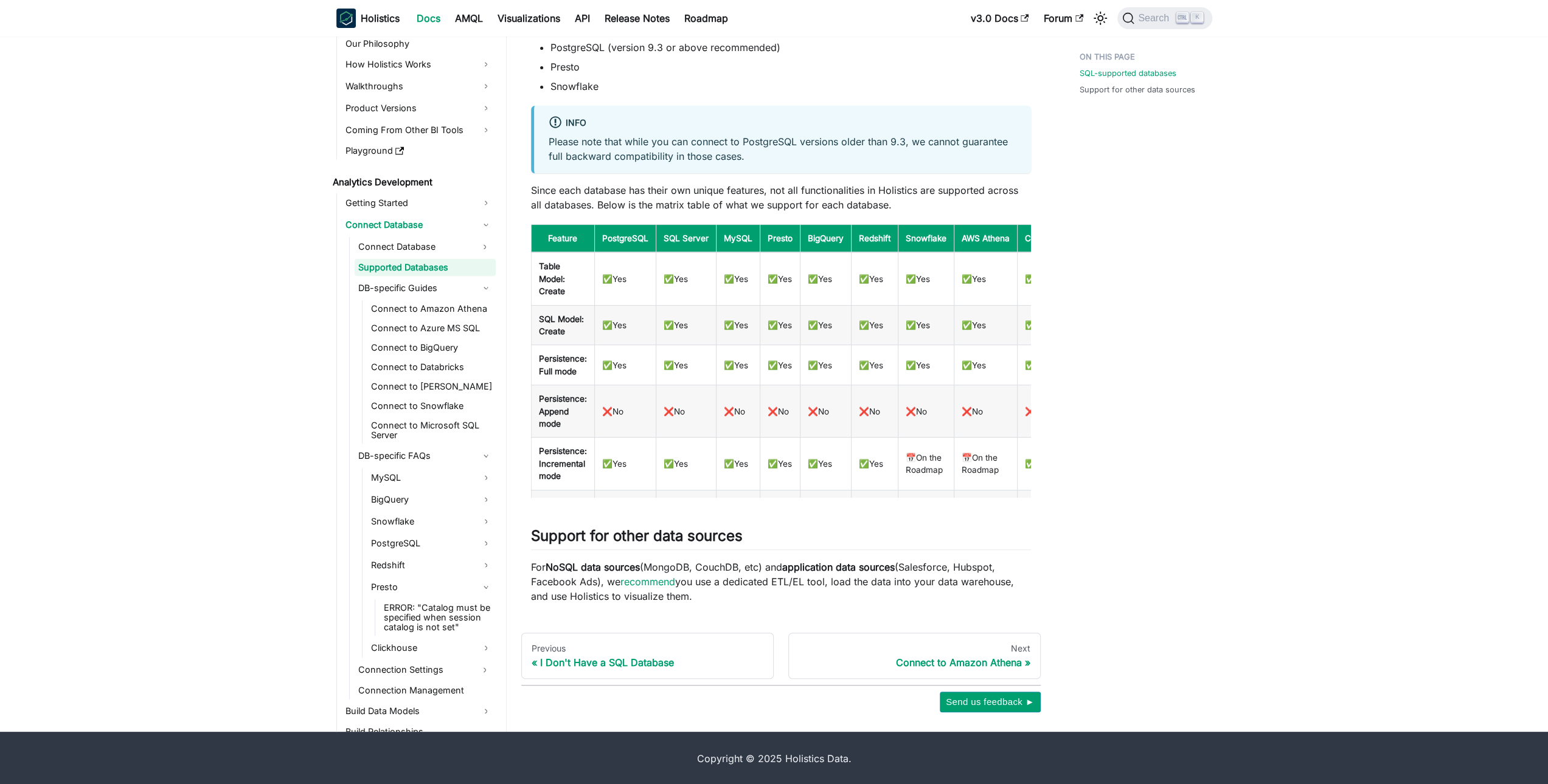
click at [841, 241] on th "BigQuery" at bounding box center [825, 238] width 51 height 28
click at [1157, 28] on button "Search K" at bounding box center [1164, 18] width 94 height 22
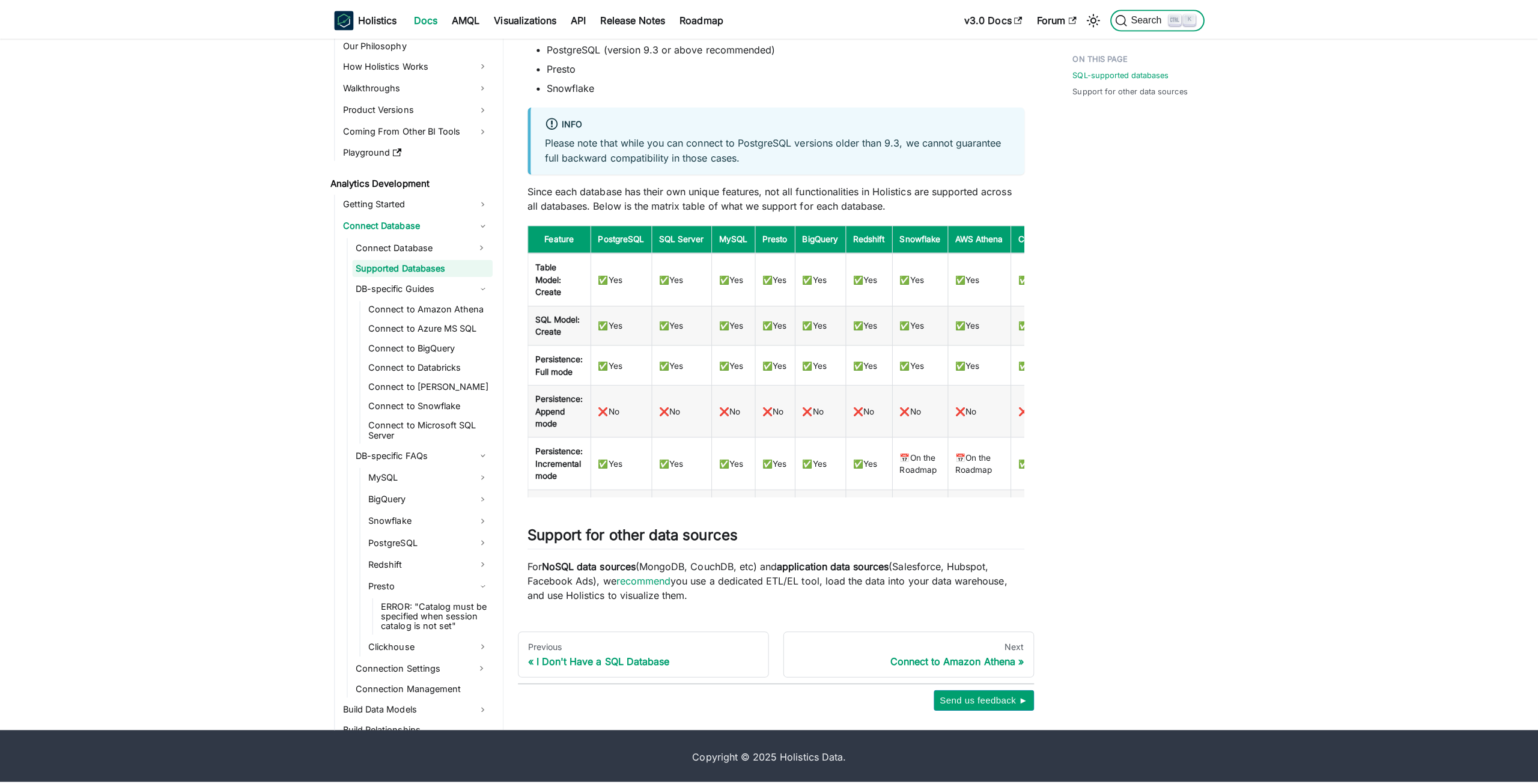
scroll to position [307, 0]
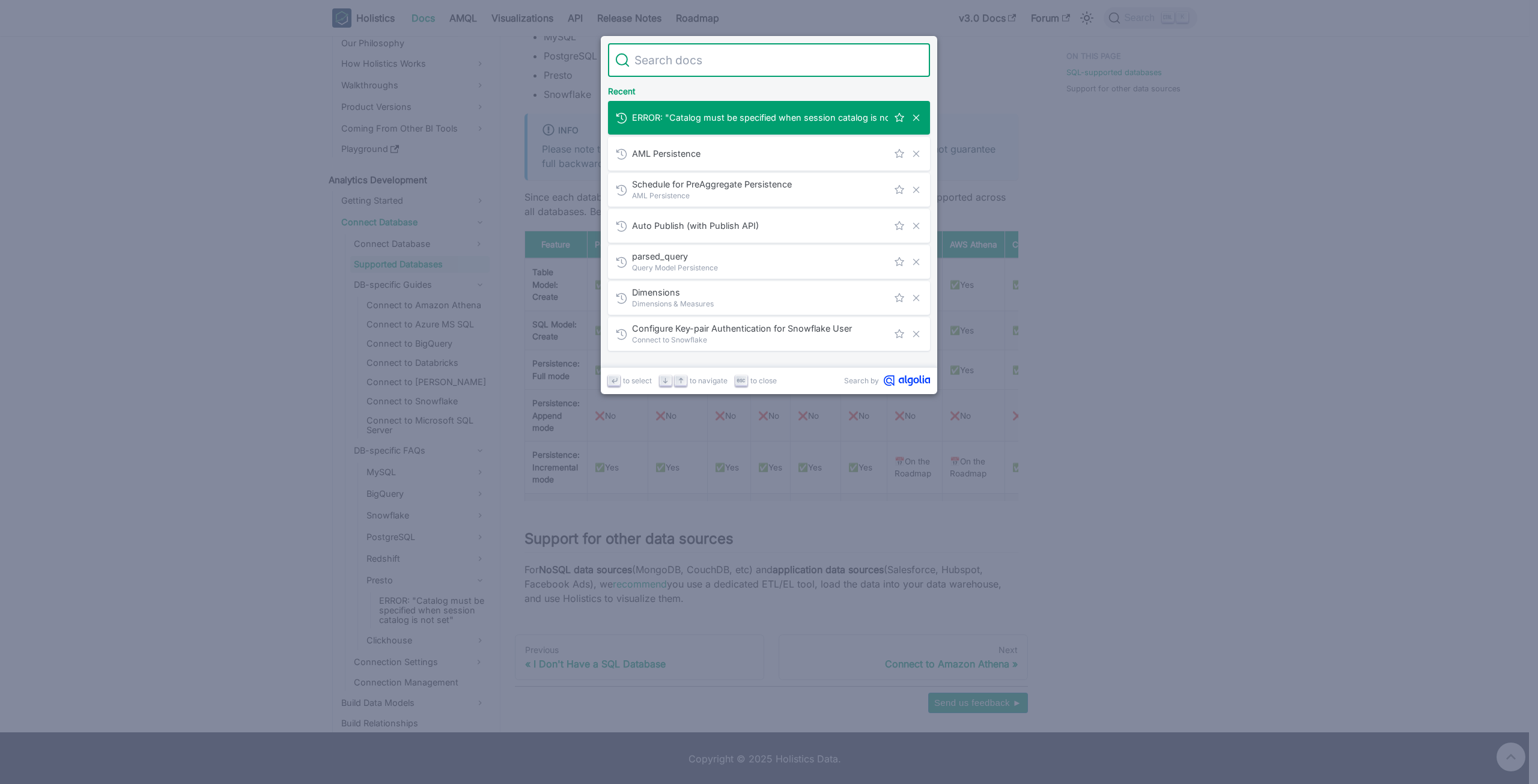
type input "Presto"
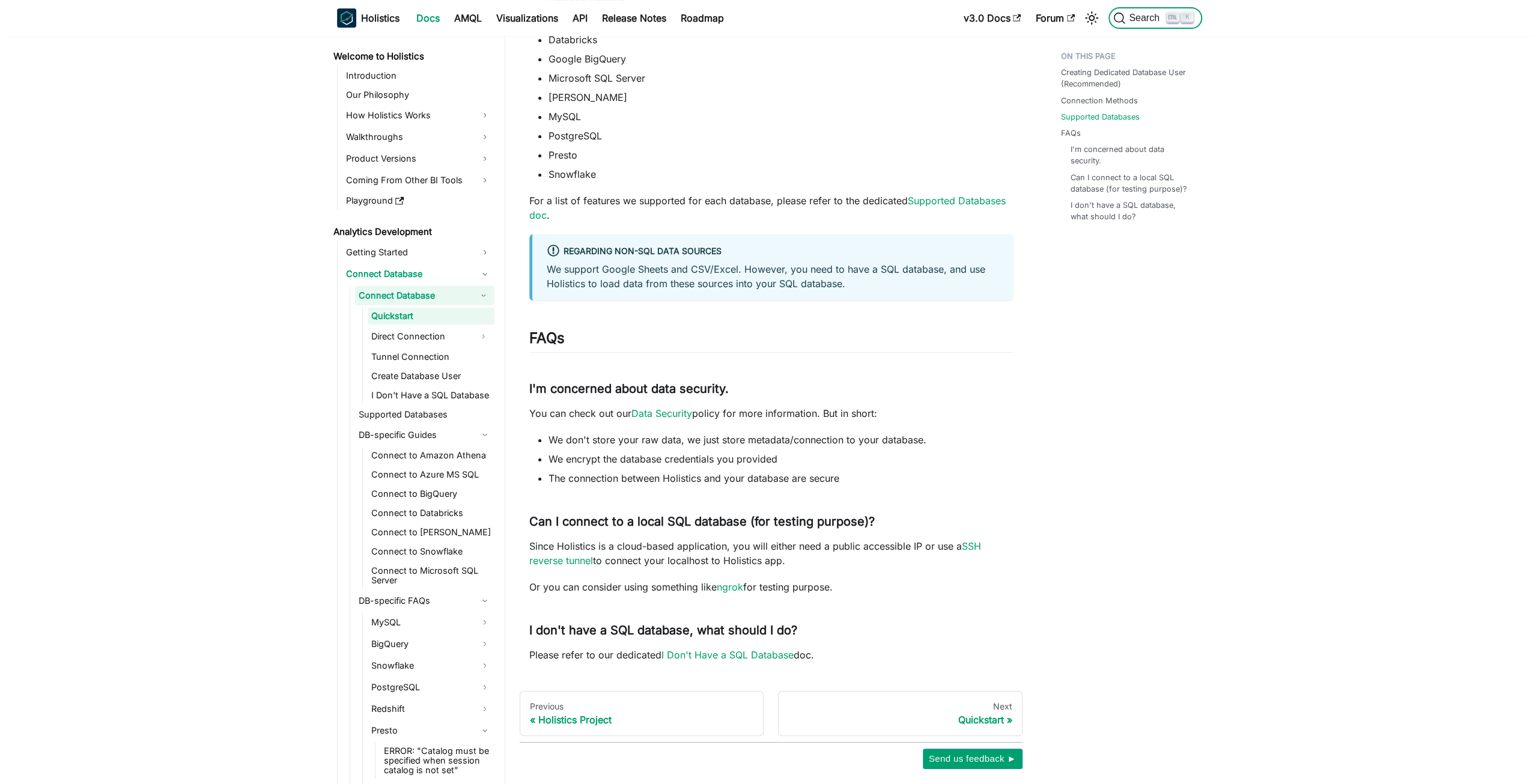
scroll to position [546, 0]
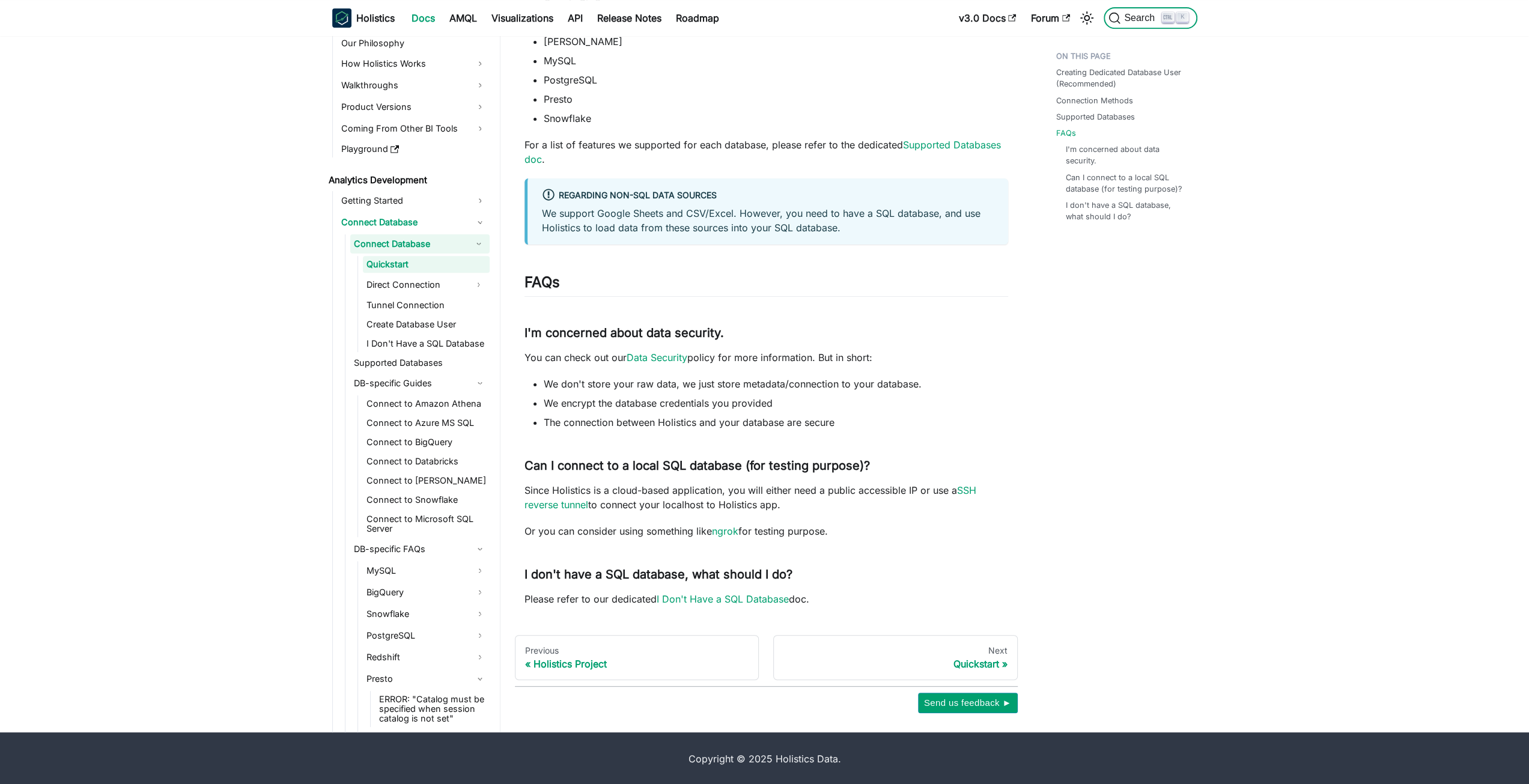
click at [1143, 14] on span "Search" at bounding box center [1141, 18] width 42 height 11
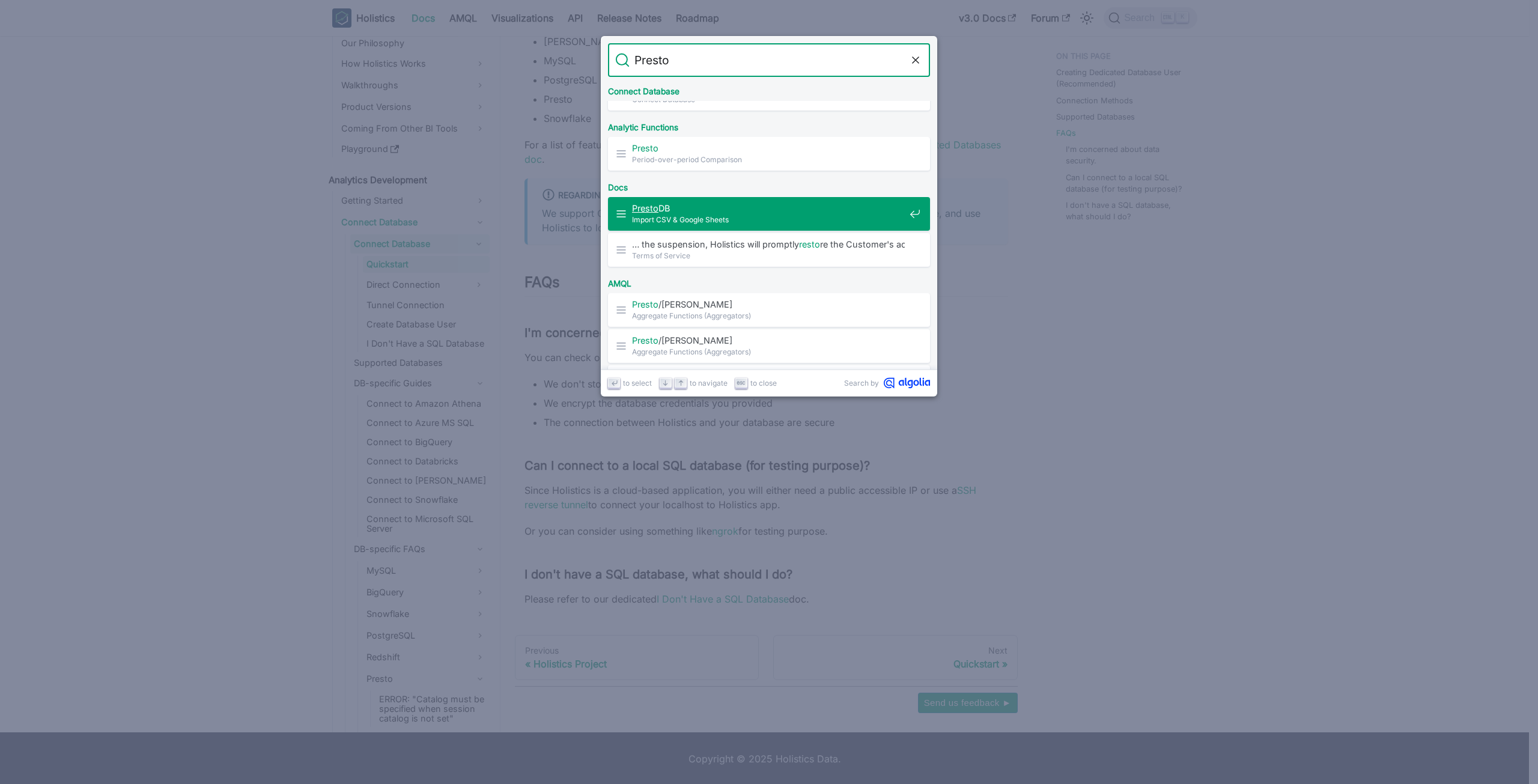
scroll to position [60, 0]
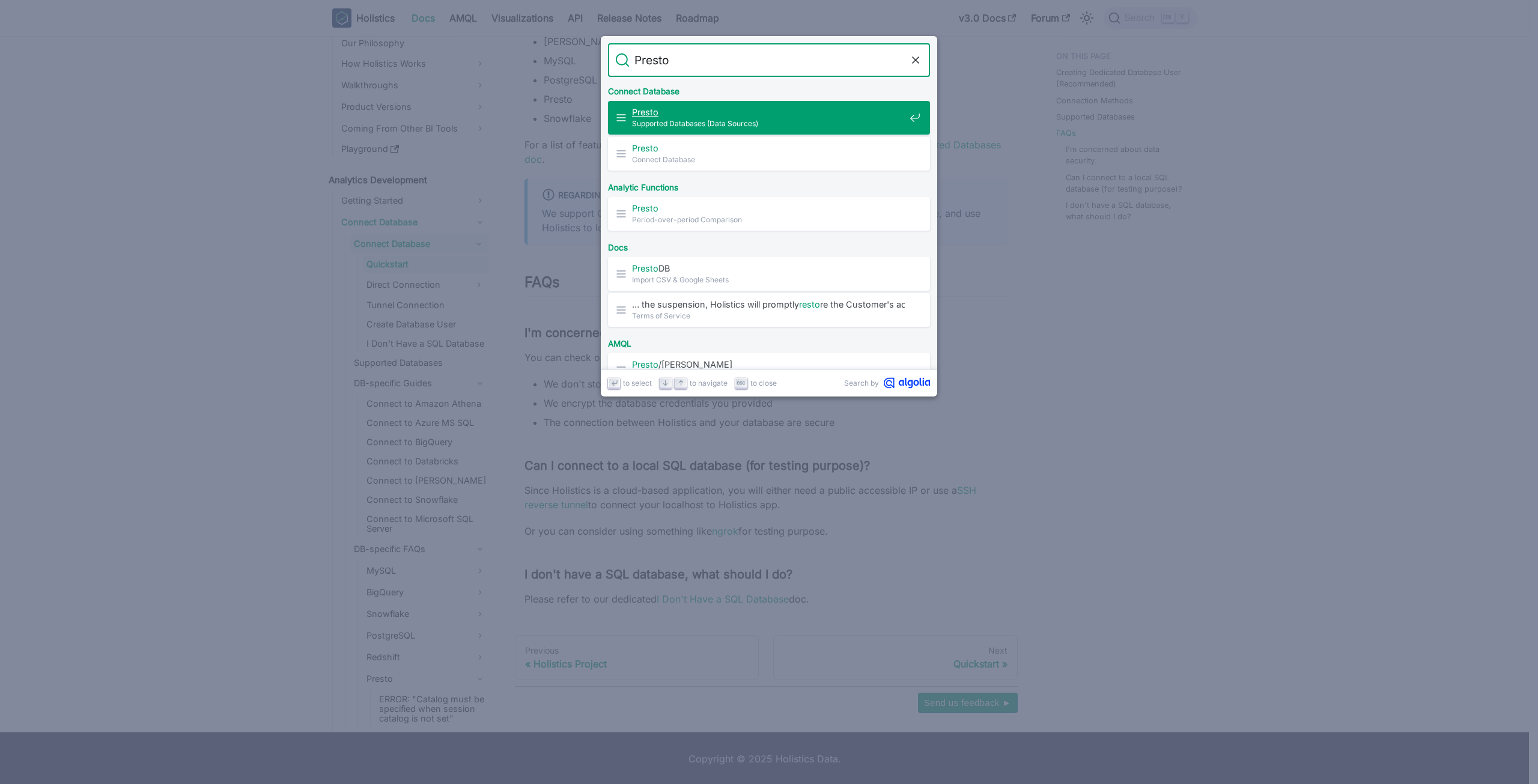
type input "Presto"
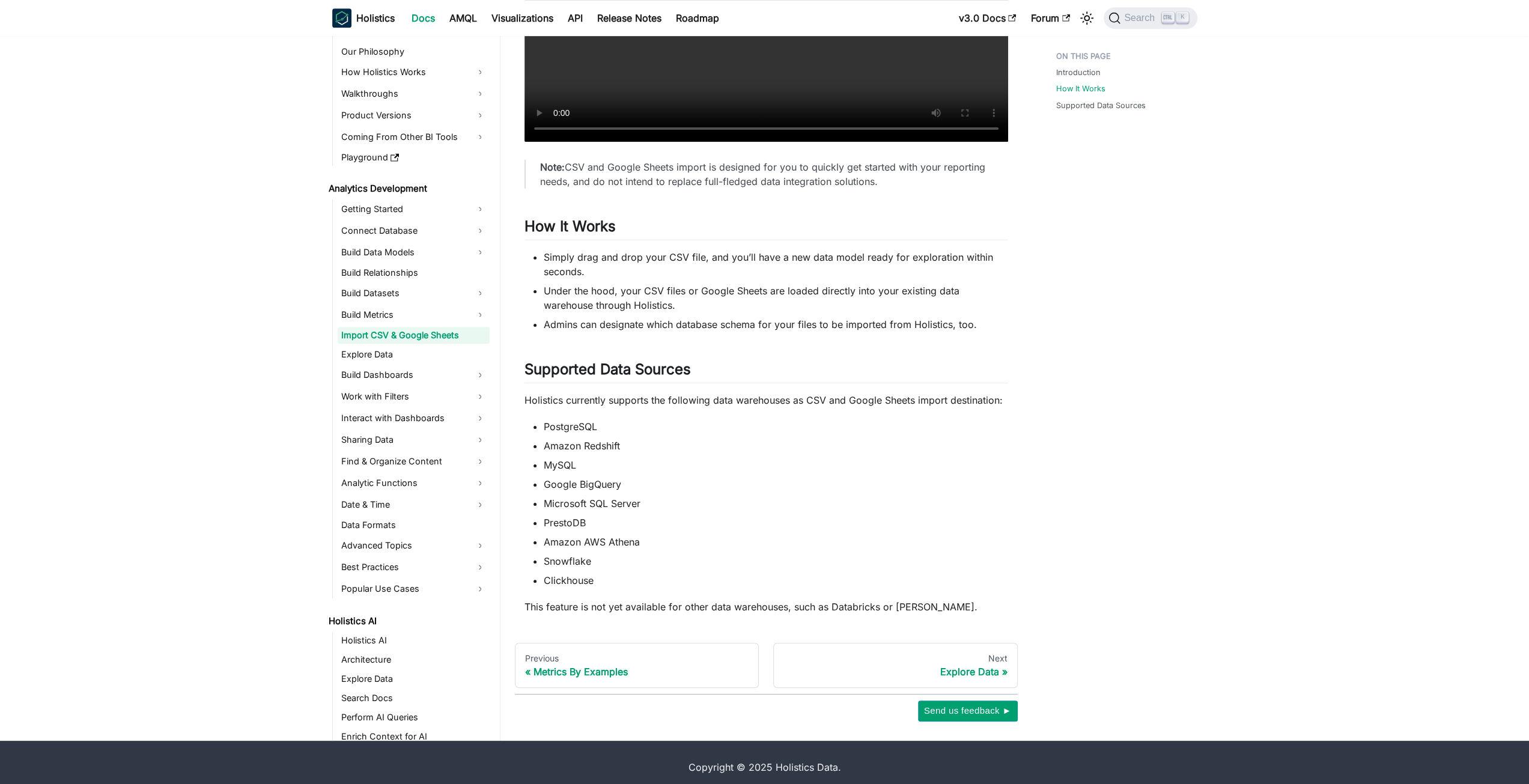
scroll to position [632, 0]
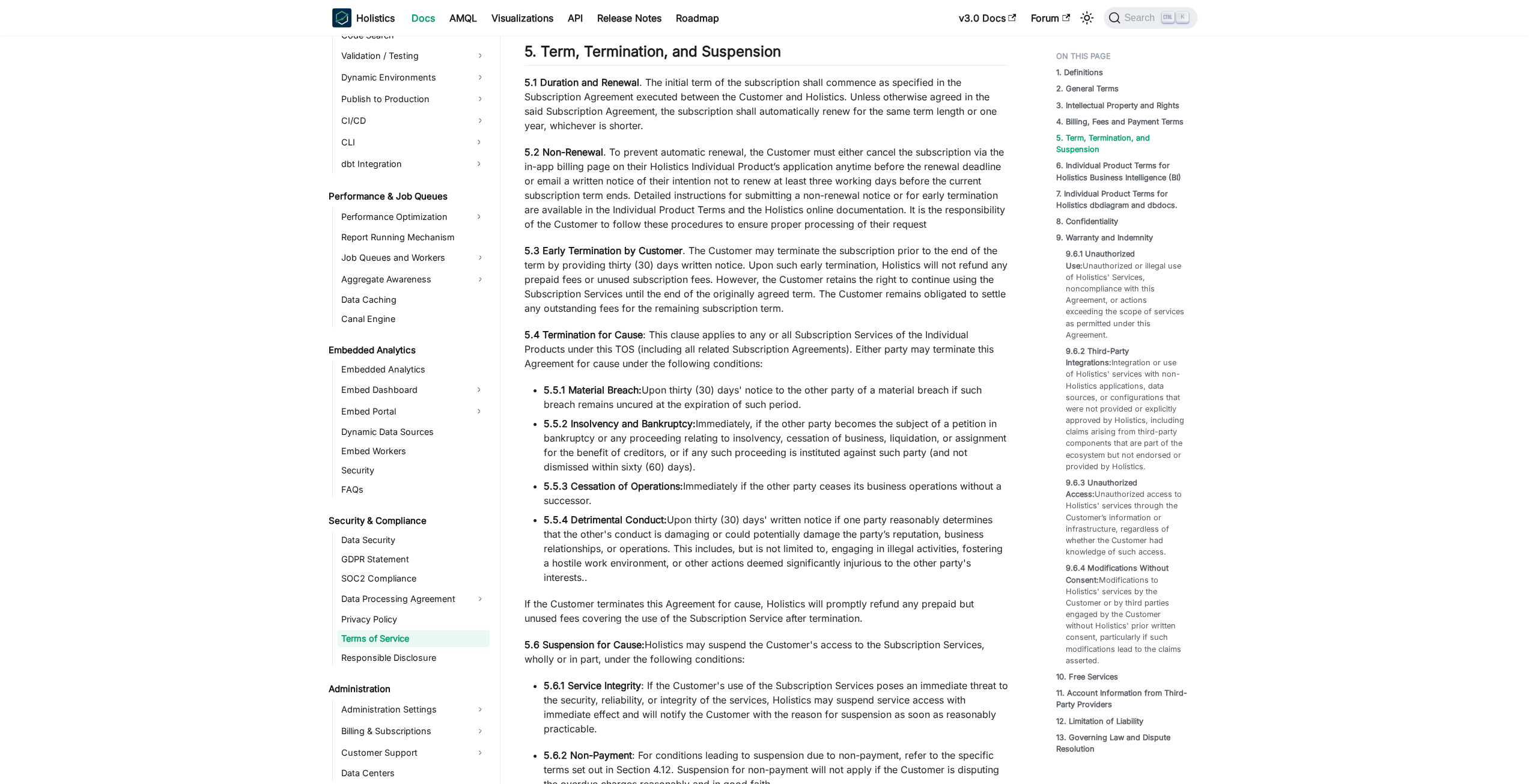
scroll to position [961, 0]
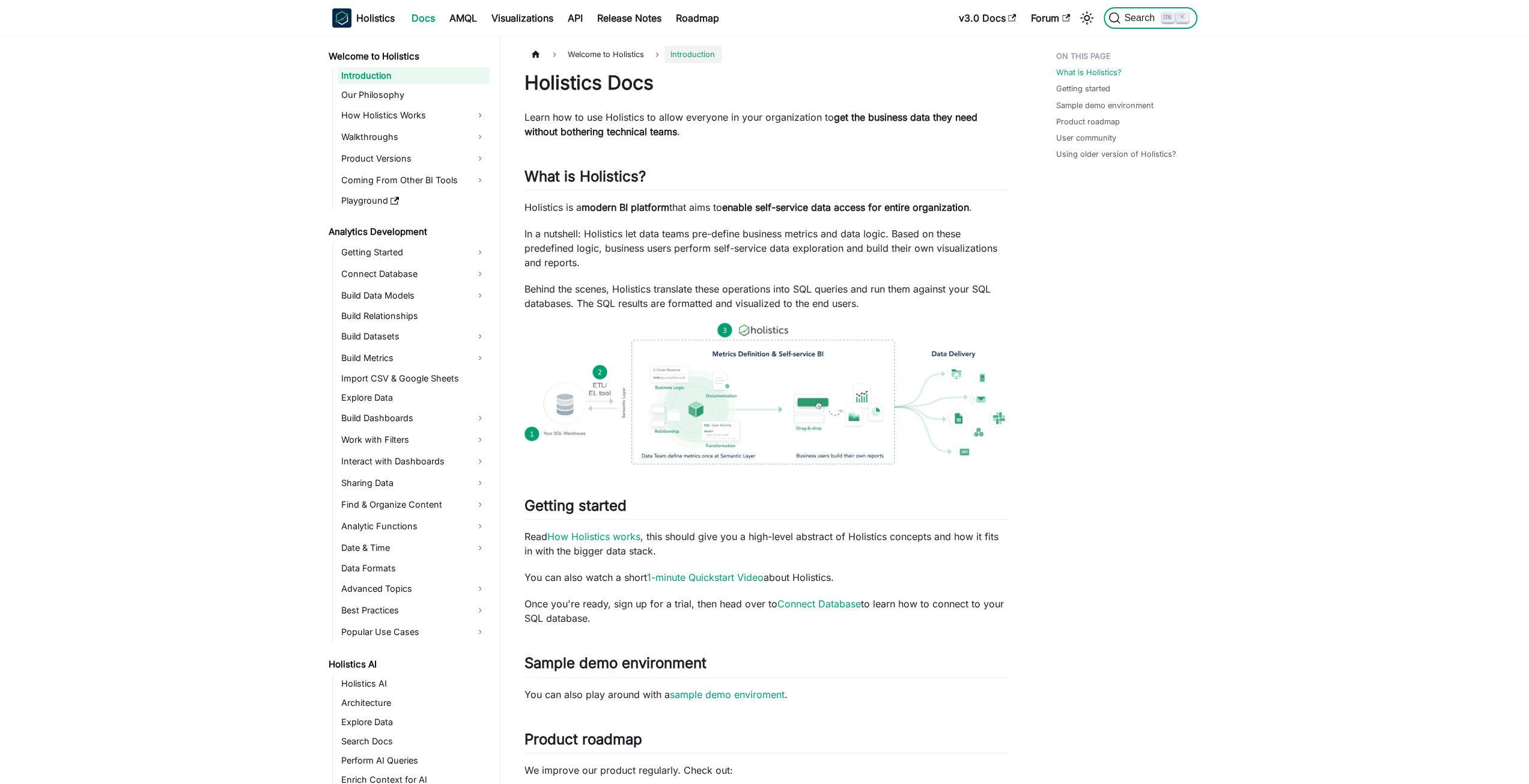
click at [1128, 13] on span "Search" at bounding box center [1141, 18] width 42 height 11
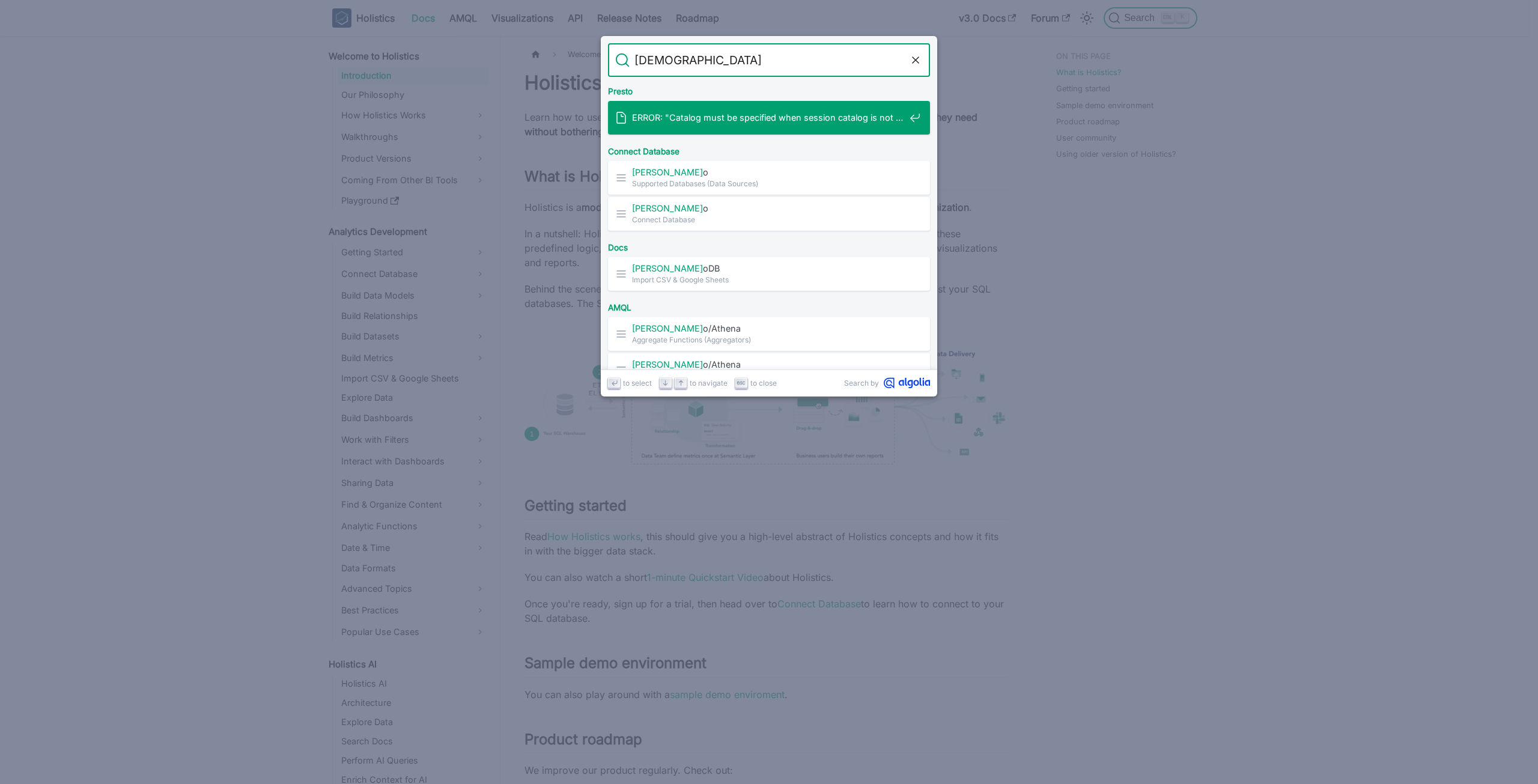
type input "presto"
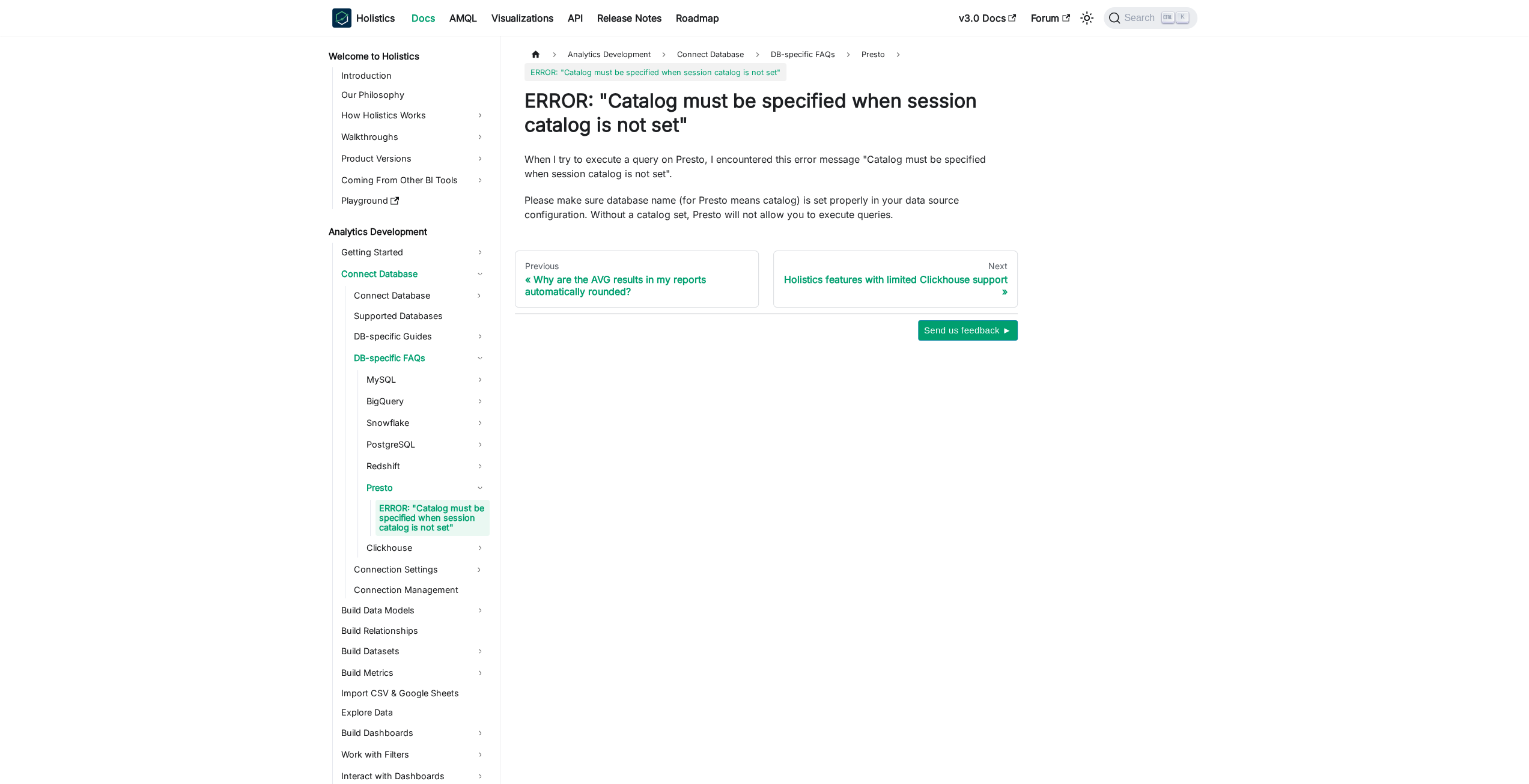
click at [729, 207] on p "Please make sure database name (for Presto means catalog) is set properly in yo…" at bounding box center [766, 207] width 484 height 29
click at [567, 206] on p "Please make sure database name (for Presto means catalog) is set properly in yo…" at bounding box center [766, 207] width 484 height 29
click at [630, 219] on p "Please make sure database name (for Presto means catalog) is set properly in yo…" at bounding box center [766, 207] width 484 height 29
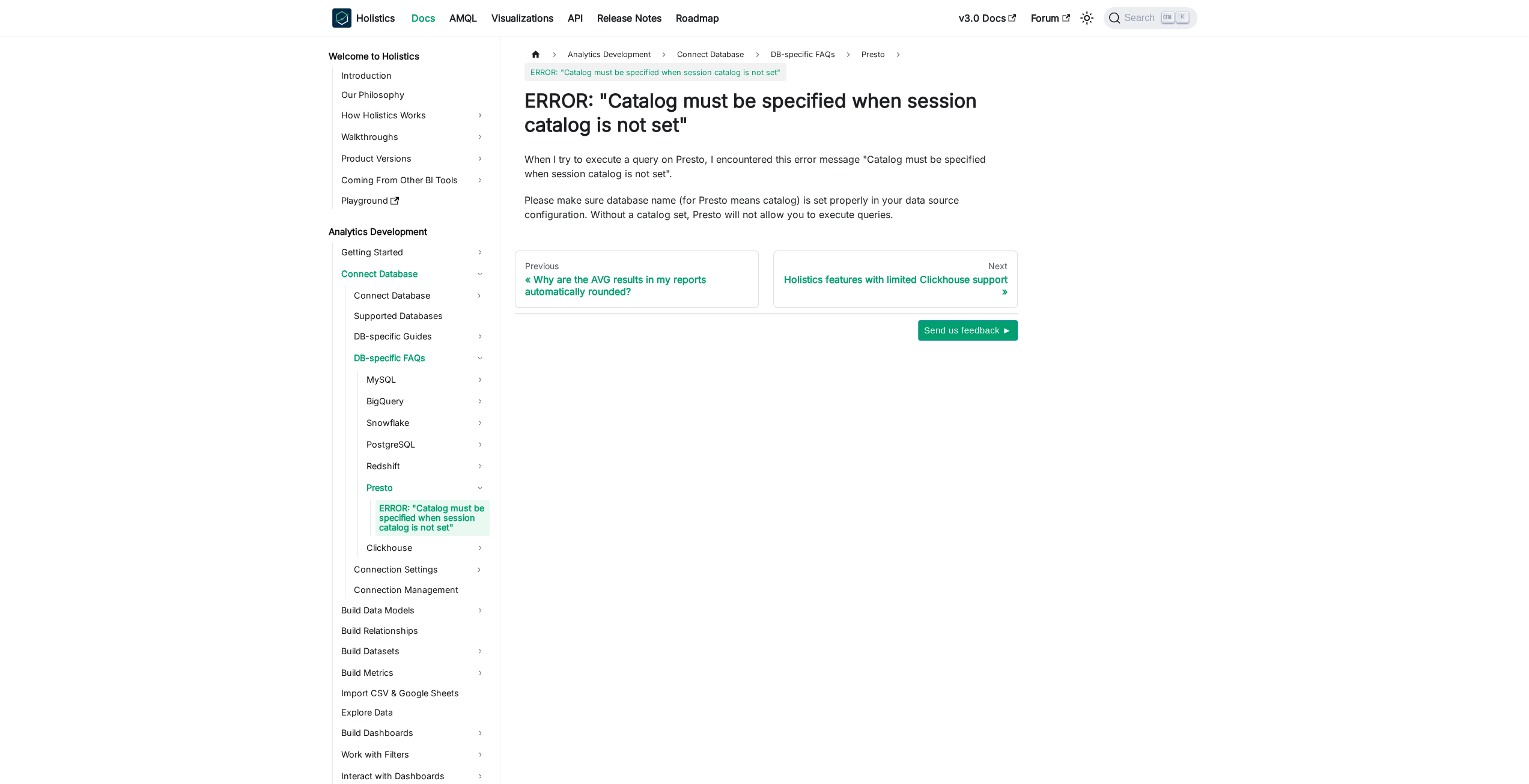
click at [742, 222] on div "Analytics Development Connect Database DB-specific FAQs Presto ERROR: "Catalog …" at bounding box center [766, 193] width 503 height 295
